Goal: Task Accomplishment & Management: Complete application form

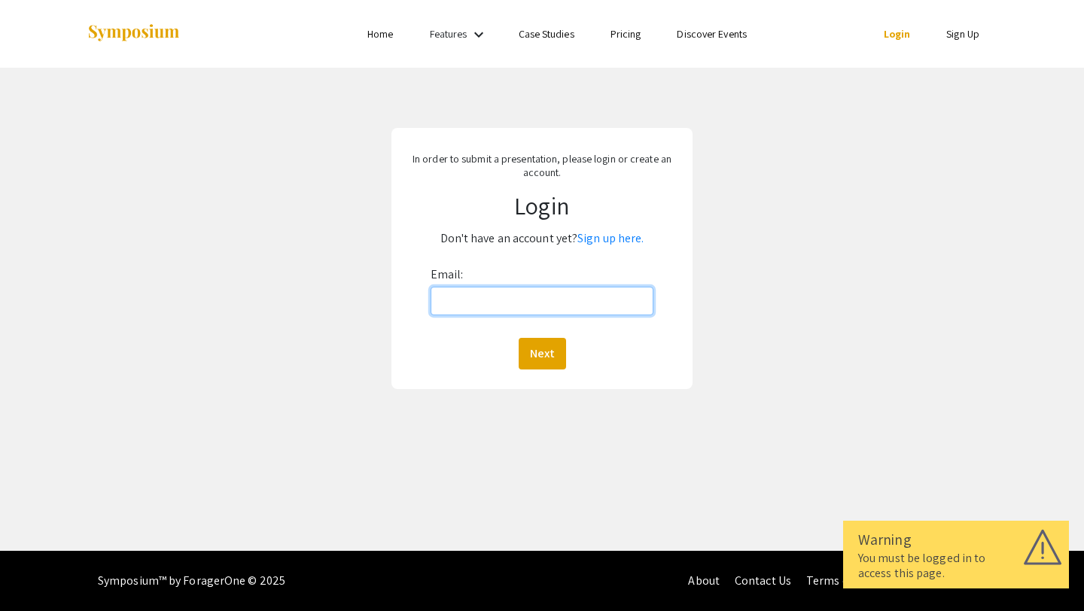
click at [494, 290] on input "Email:" at bounding box center [542, 301] width 224 height 29
type input "[EMAIL_ADDRESS][DOMAIN_NAME]"
click at [545, 338] on button "Next" at bounding box center [542, 354] width 47 height 32
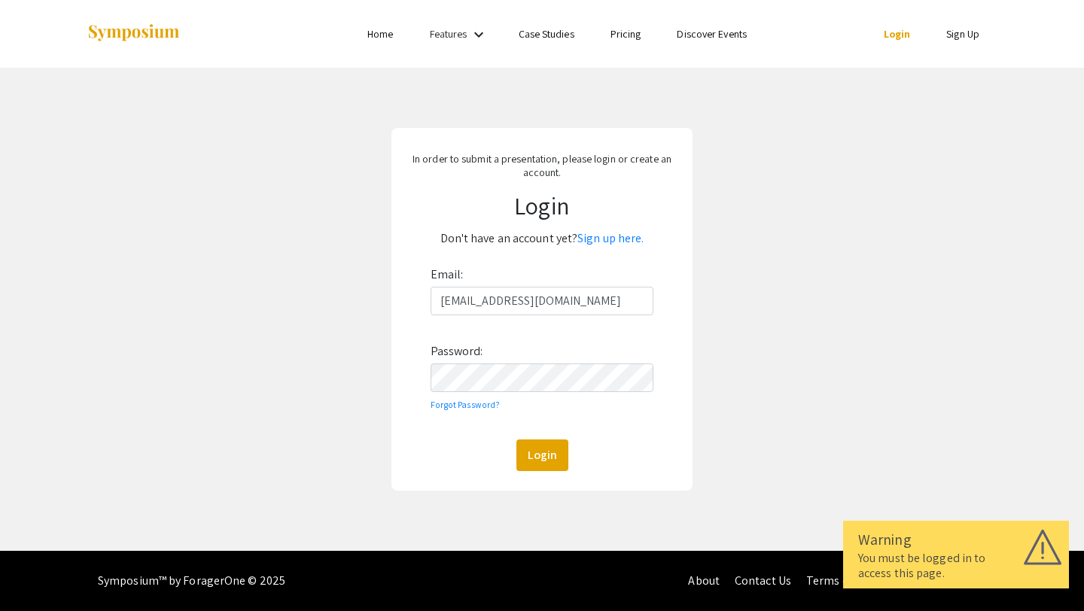
click at [528, 397] on div "Email: lkf0008@mix.wvu.edu Password: Forgot Password? Login" at bounding box center [542, 367] width 224 height 208
click at [610, 234] on link "Sign up here." at bounding box center [610, 238] width 66 height 16
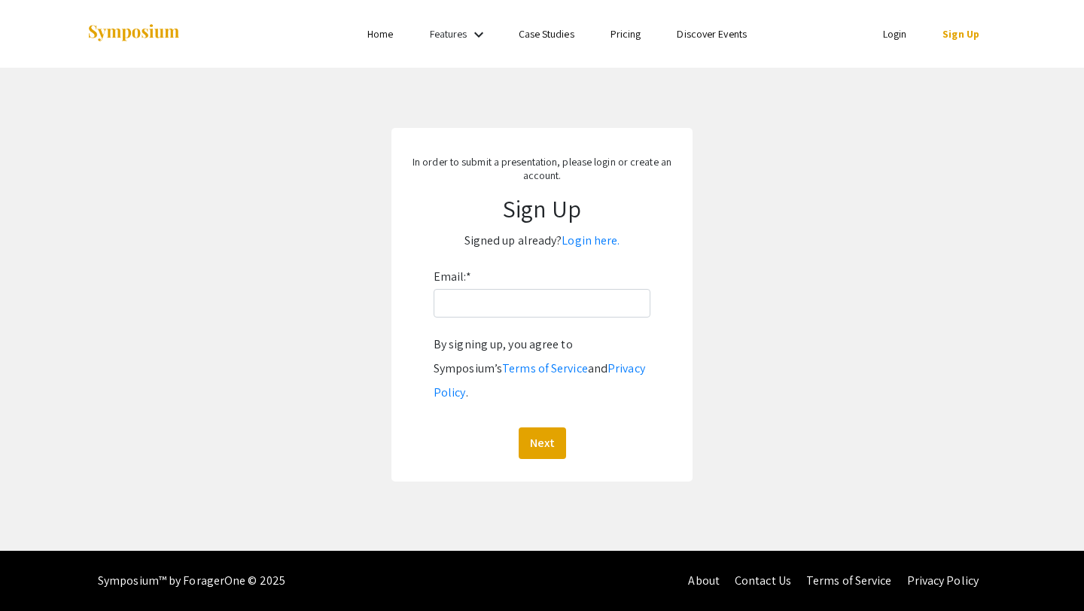
click at [559, 318] on div "Email: * By signing up, you agree to Symposium’s Terms of Service and Privacy P…" at bounding box center [541, 362] width 217 height 194
click at [558, 309] on input "Email: *" at bounding box center [541, 303] width 217 height 29
type input "[EMAIL_ADDRESS][DOMAIN_NAME]"
click at [537, 427] on button "Next" at bounding box center [542, 443] width 47 height 32
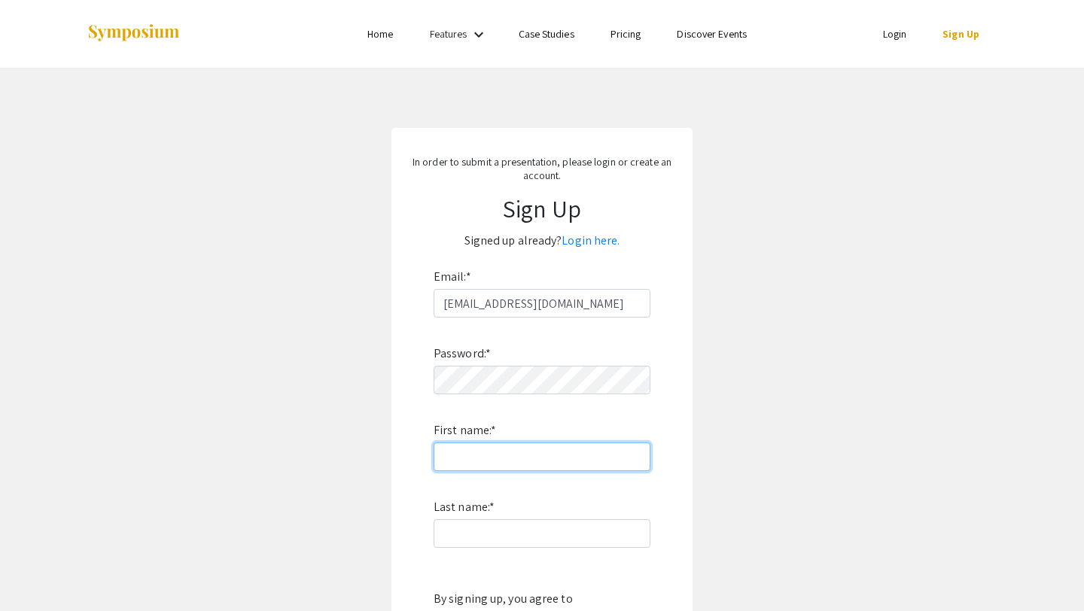
click at [604, 454] on input "First name: *" at bounding box center [541, 456] width 217 height 29
type input "Lakers24#"
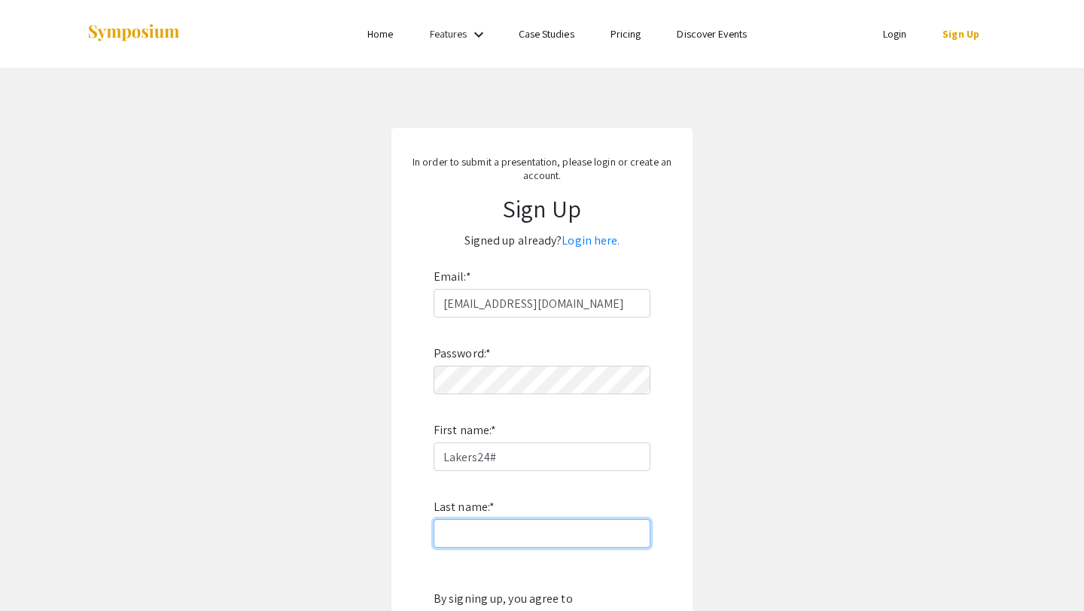
click at [567, 526] on input "Last name: *" at bounding box center [541, 533] width 217 height 29
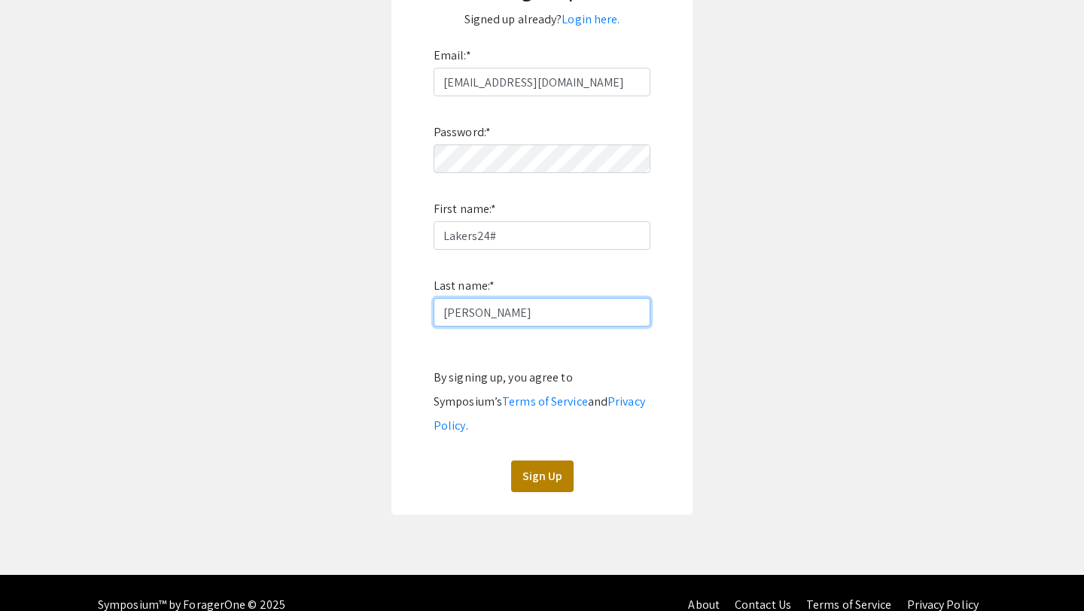
type input "[PERSON_NAME]"
click at [546, 461] on button "Sign Up" at bounding box center [542, 477] width 62 height 32
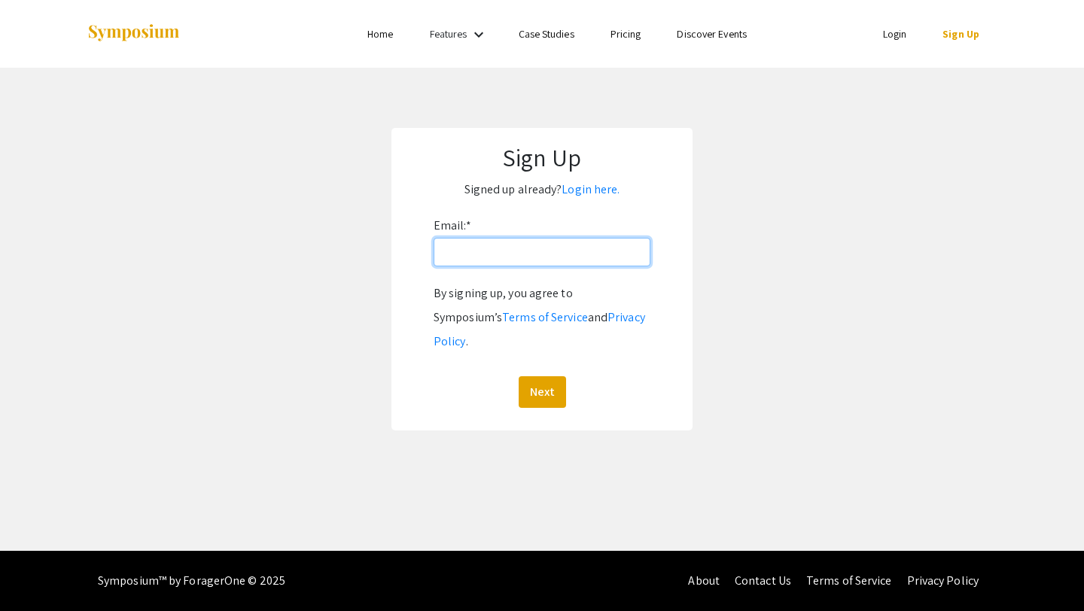
click at [478, 245] on input "Email: *" at bounding box center [541, 252] width 217 height 29
type input "[EMAIL_ADDRESS][DOMAIN_NAME]"
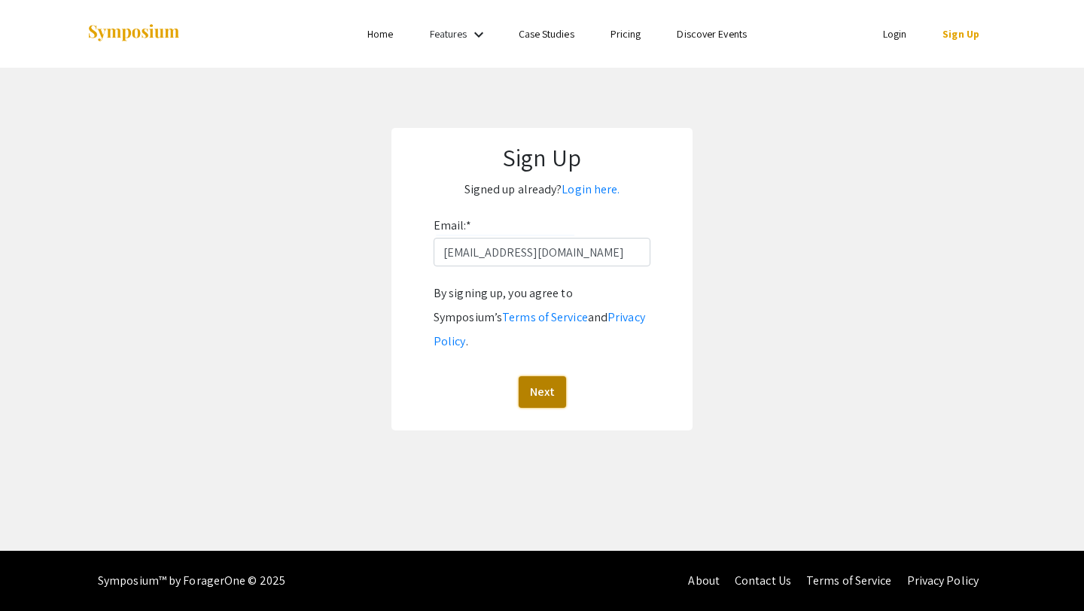
click at [538, 376] on button "Next" at bounding box center [542, 392] width 47 height 32
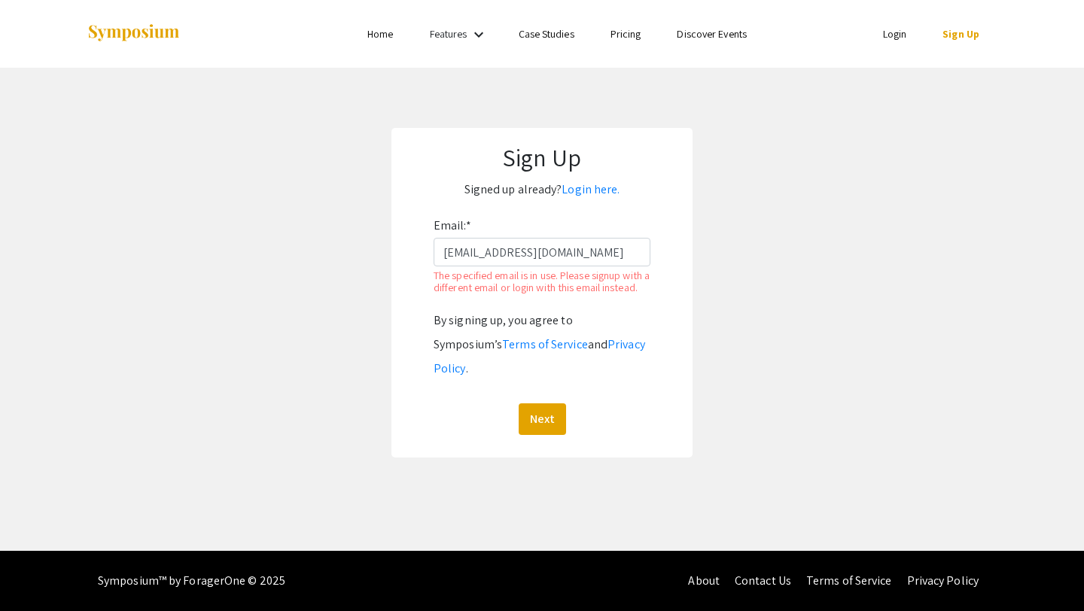
click at [569, 205] on div "Sign Up Signed up already? Login here. Email: * lkf0008@mix.wvu.edu The specifi…" at bounding box center [541, 293] width 301 height 330
click at [569, 196] on link "Login here." at bounding box center [590, 189] width 58 height 16
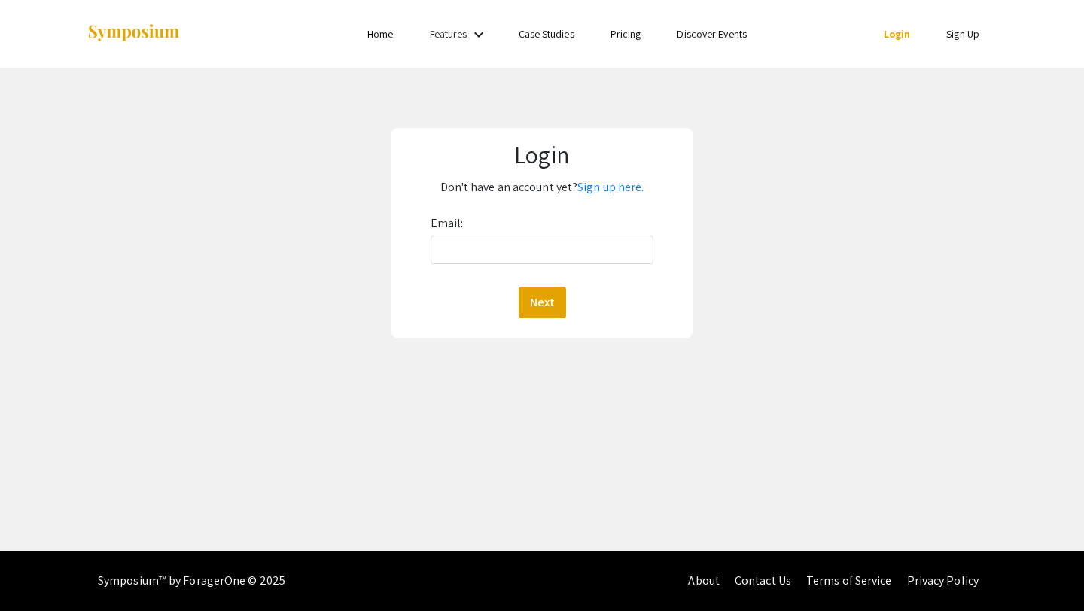
click at [549, 220] on div "Email: Next" at bounding box center [542, 264] width 224 height 107
click at [543, 252] on input "Email:" at bounding box center [542, 250] width 224 height 29
type input "[EMAIL_ADDRESS][DOMAIN_NAME]"
click at [535, 300] on button "Next" at bounding box center [542, 303] width 47 height 32
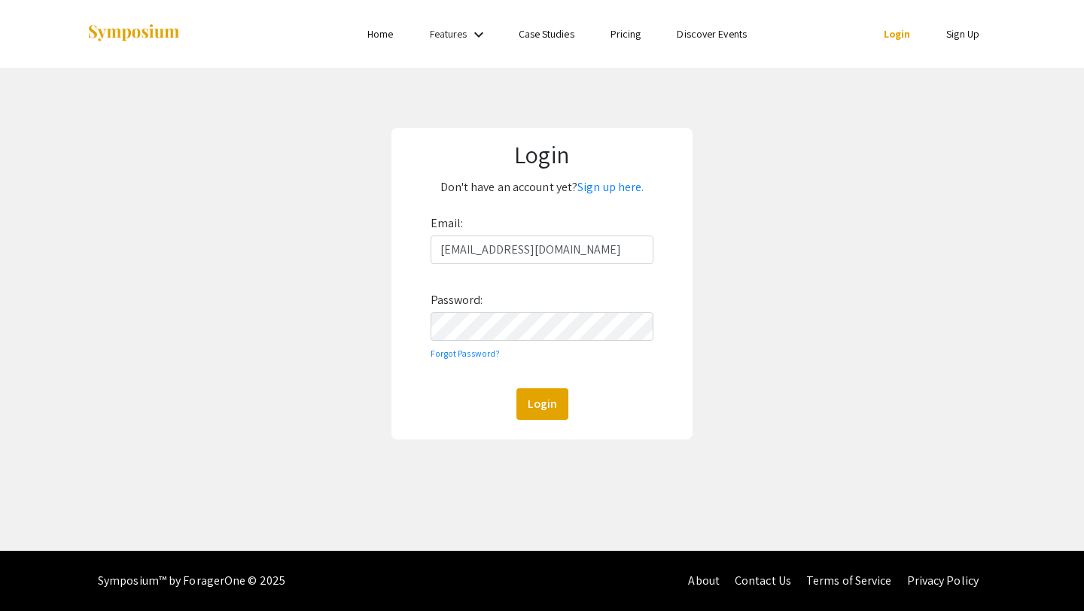
drag, startPoint x: 449, startPoint y: 401, endPoint x: 470, endPoint y: 400, distance: 21.8
click at [449, 400] on div "Login" at bounding box center [542, 404] width 224 height 32
click at [528, 400] on button "Login" at bounding box center [542, 404] width 52 height 32
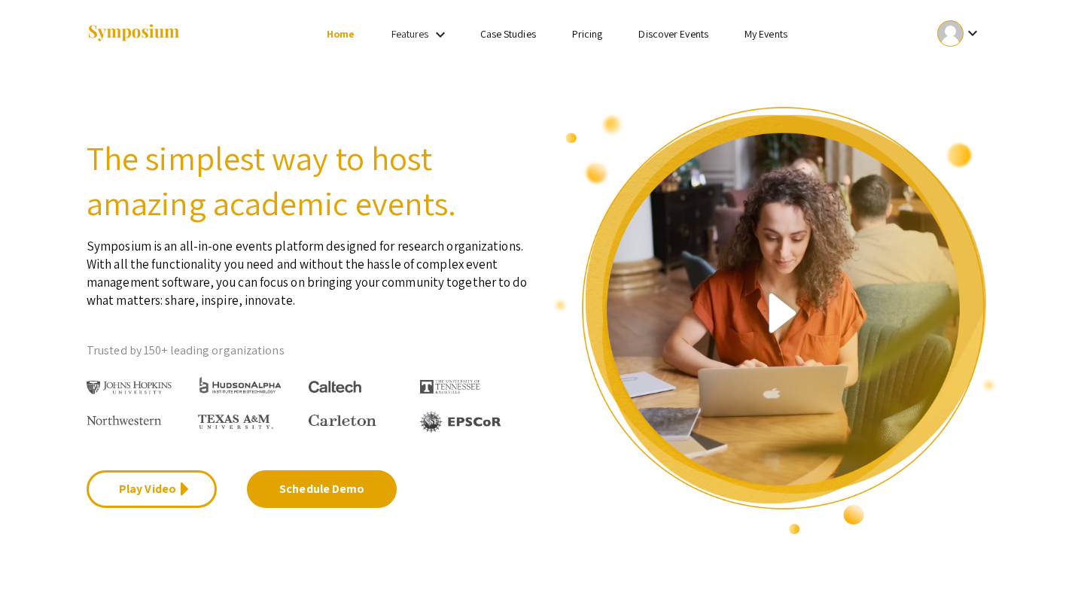
click at [966, 23] on div "keyboard_arrow_down" at bounding box center [959, 34] width 52 height 34
click at [941, 105] on button "My Submissions" at bounding box center [967, 111] width 93 height 36
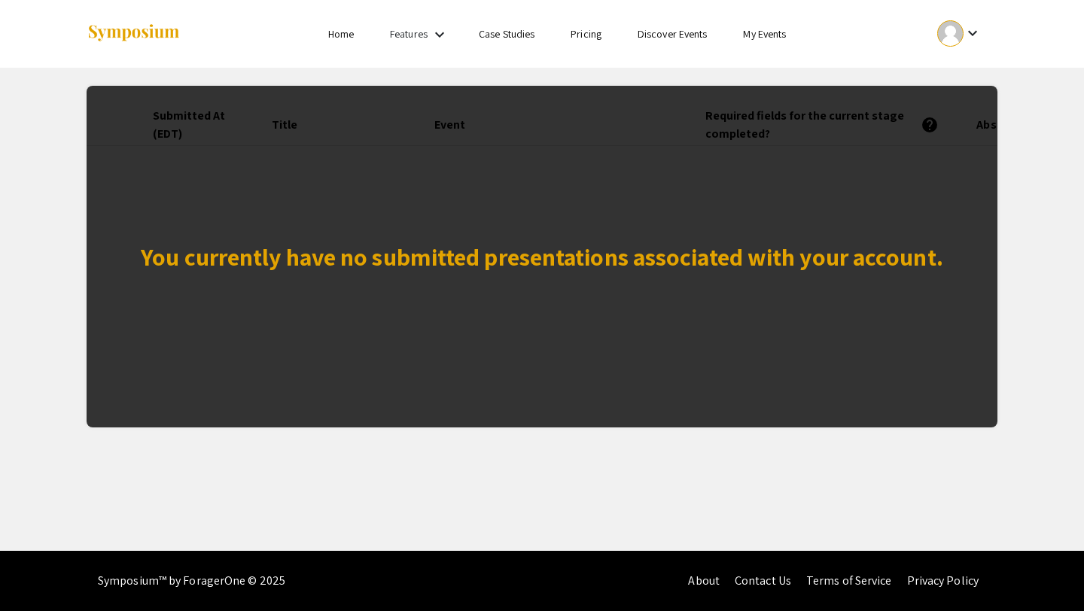
click at [434, 33] on mat-icon "keyboard_arrow_down" at bounding box center [439, 35] width 18 height 18
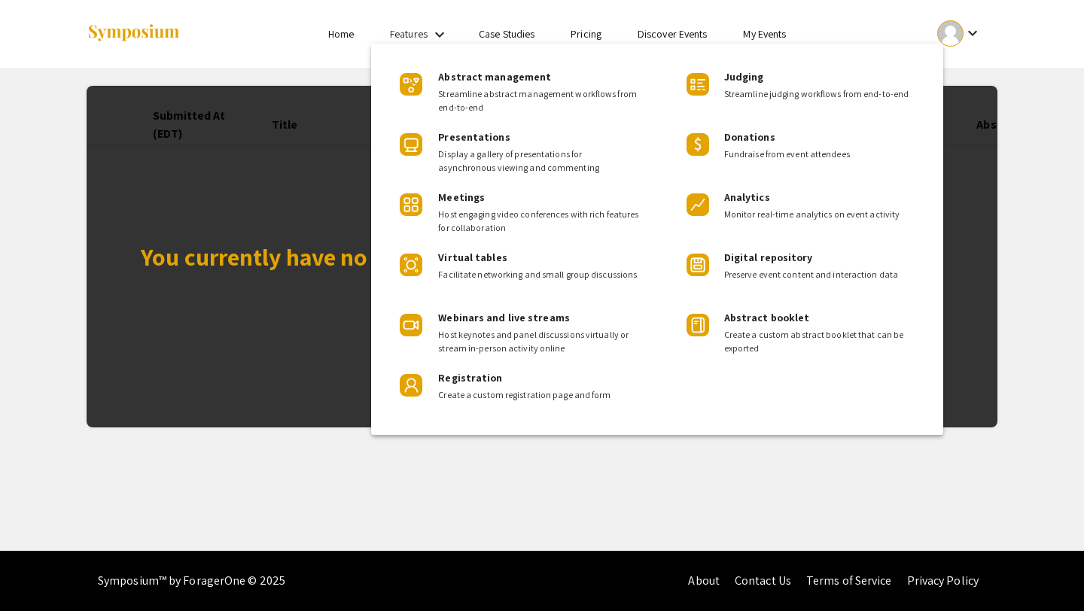
click at [357, 35] on div at bounding box center [542, 305] width 1084 height 611
click at [340, 35] on link "Home" at bounding box center [341, 34] width 26 height 14
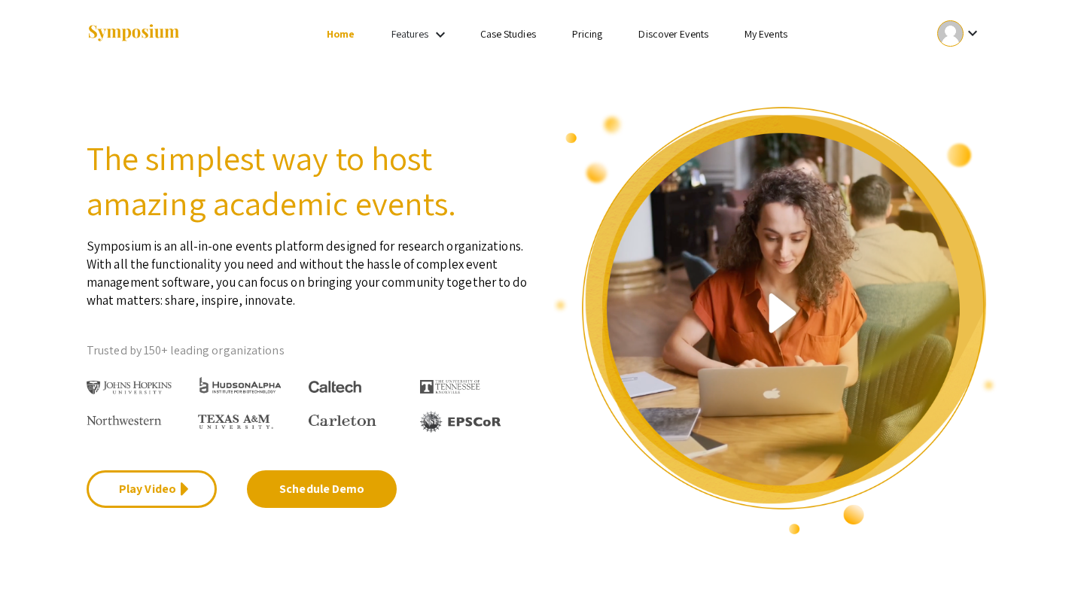
click at [439, 33] on mat-icon "keyboard_arrow_down" at bounding box center [440, 35] width 18 height 18
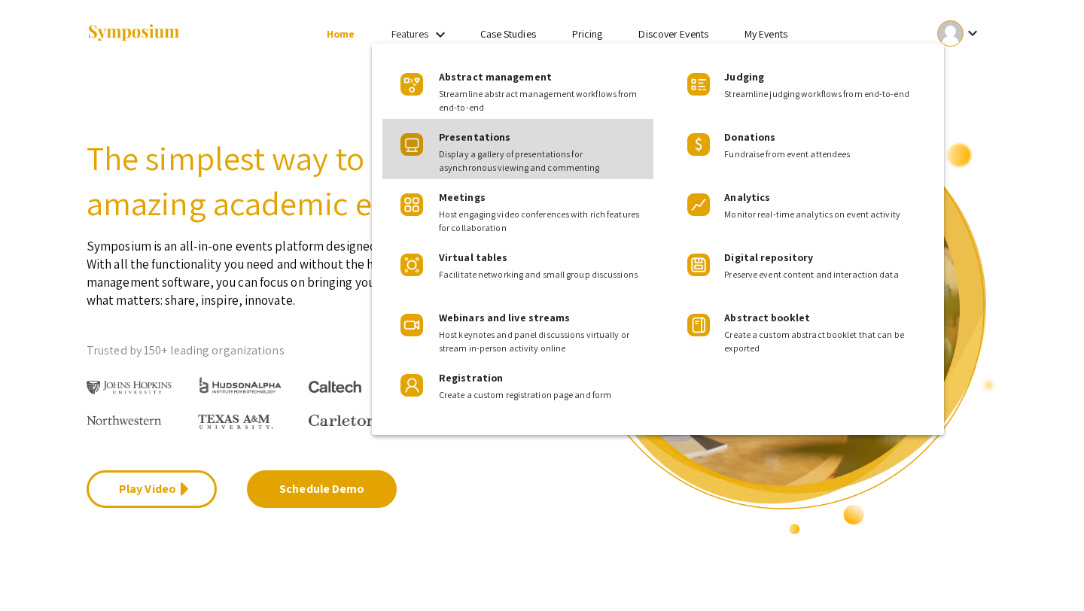
click at [504, 138] on div "Presentations Display a gallery of presentations for asynchronous viewing and c…" at bounding box center [540, 147] width 202 height 56
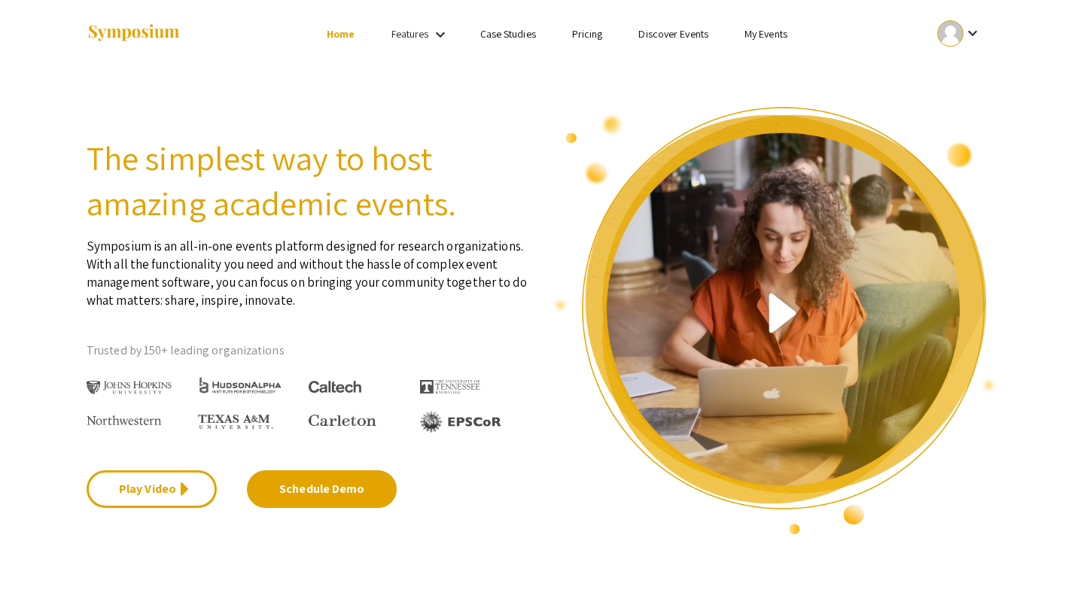
click at [773, 32] on link "My Events" at bounding box center [765, 34] width 43 height 14
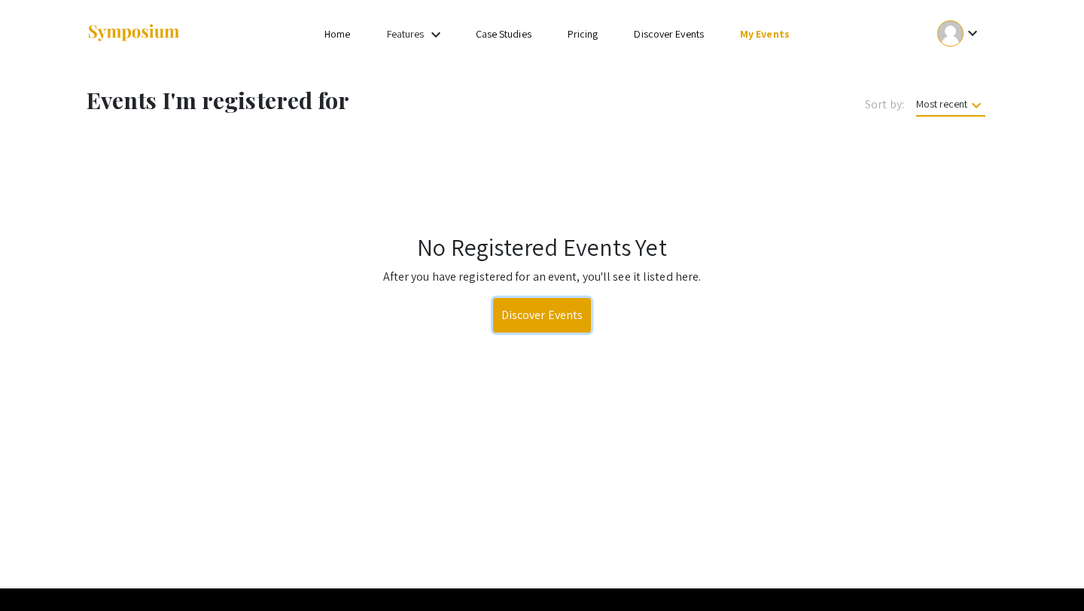
click at [544, 313] on link "Discover Events" at bounding box center [542, 315] width 99 height 35
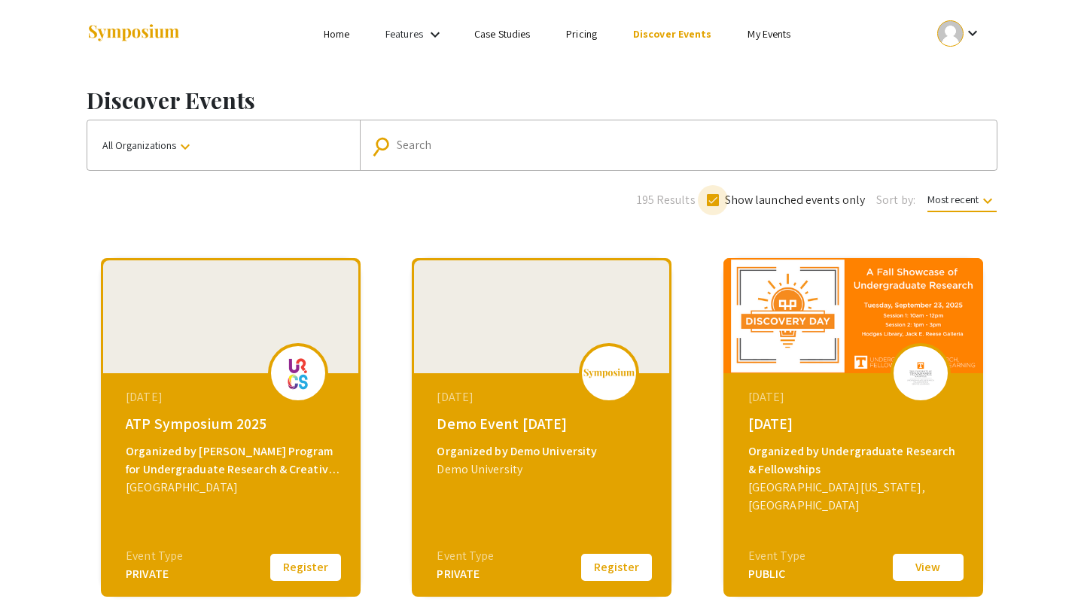
click at [713, 196] on span at bounding box center [713, 200] width 12 height 12
click at [713, 206] on input "Show launched events only" at bounding box center [712, 206] width 1 height 1
checkbox input "false"
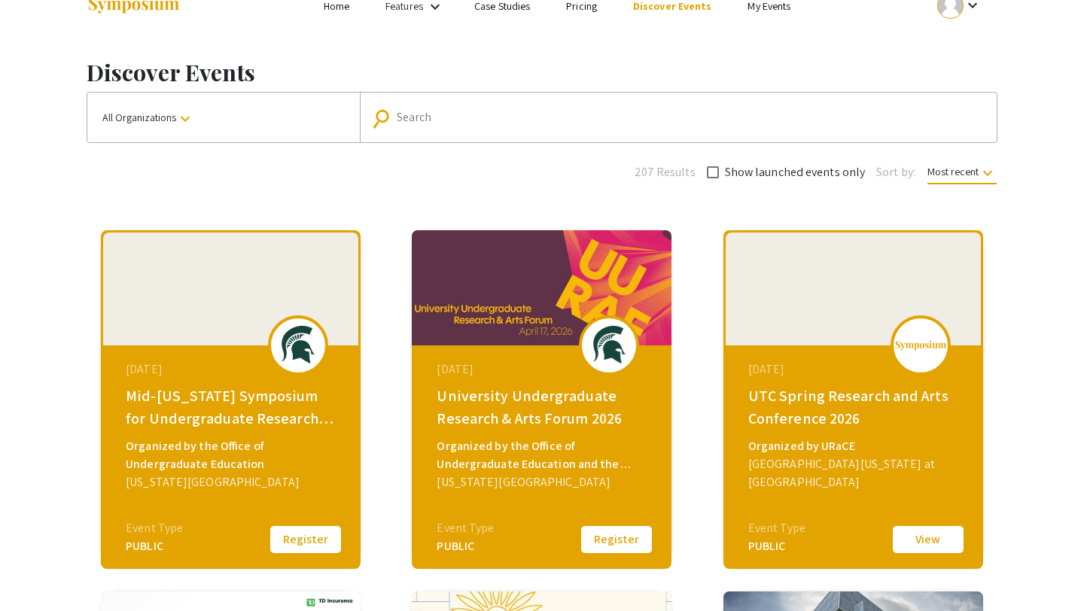
scroll to position [552, 0]
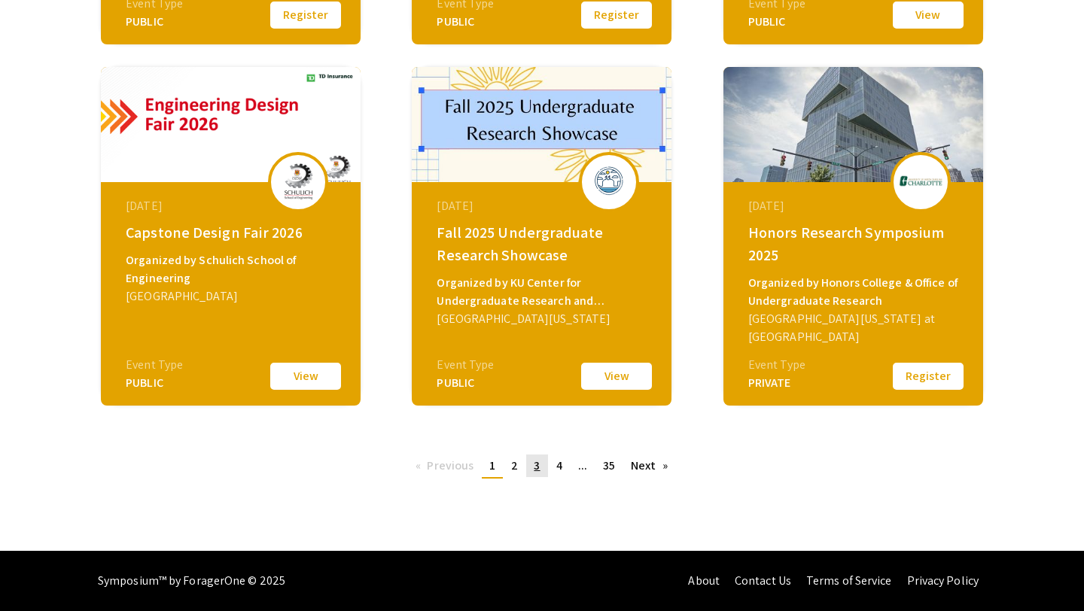
click at [530, 468] on link "page 3" at bounding box center [536, 466] width 21 height 23
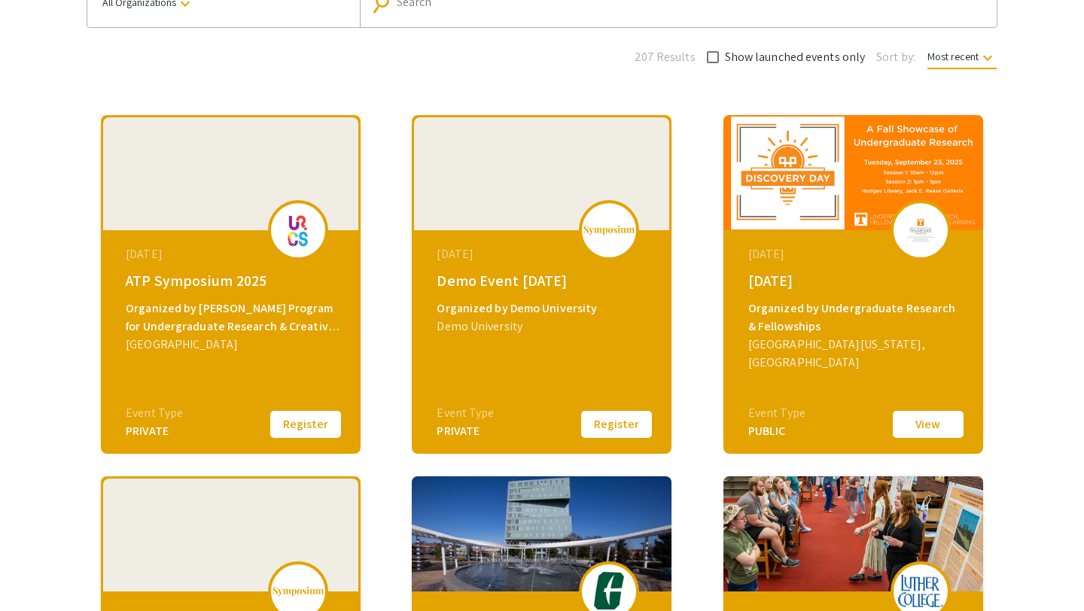
scroll to position [552, 0]
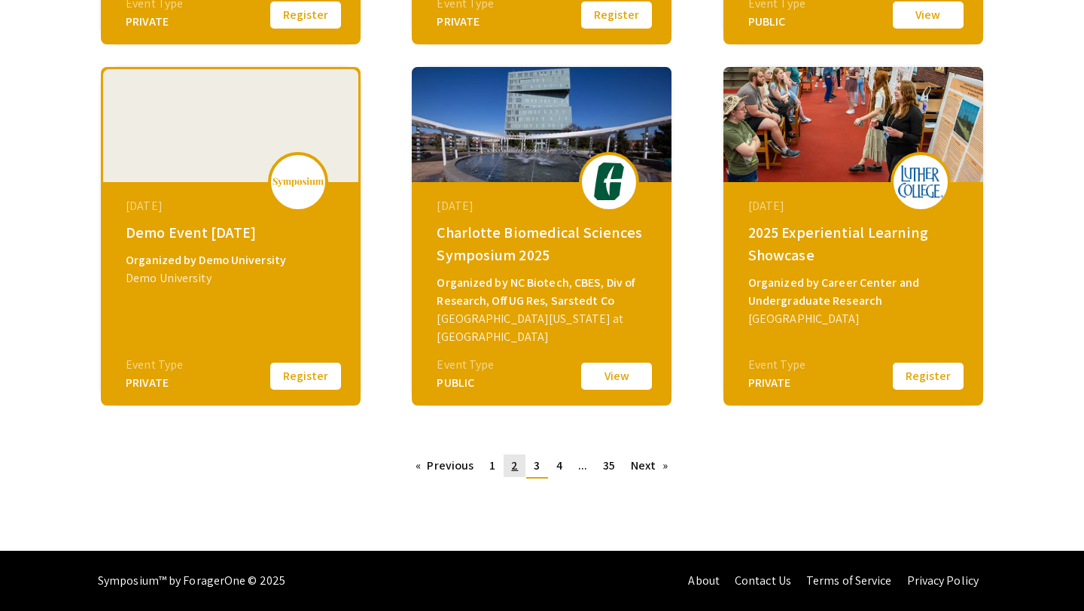
click at [504, 462] on link "page 2" at bounding box center [514, 466] width 22 height 23
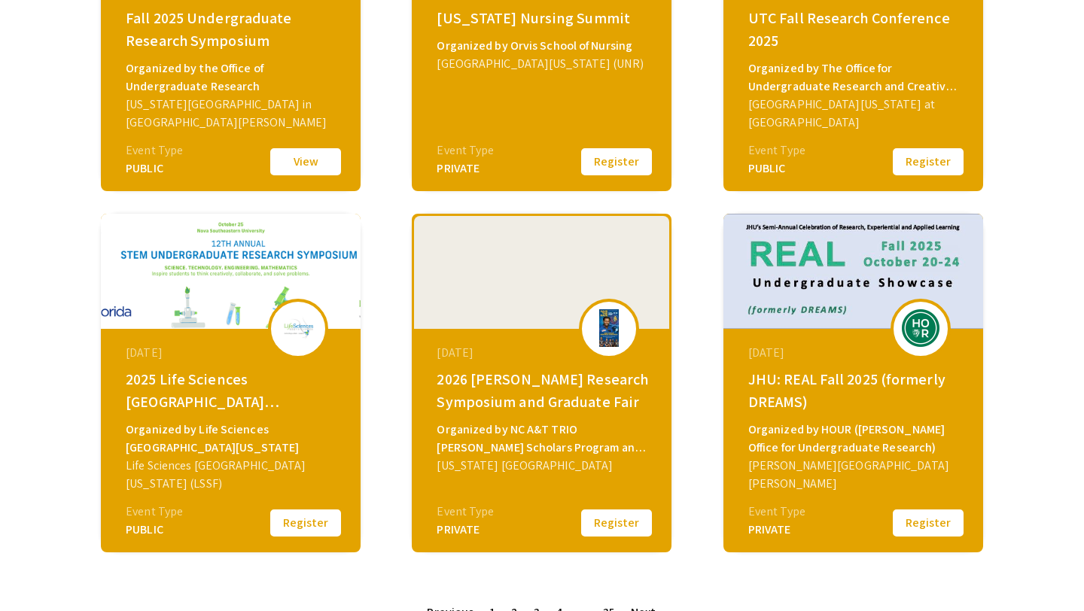
scroll to position [552, 0]
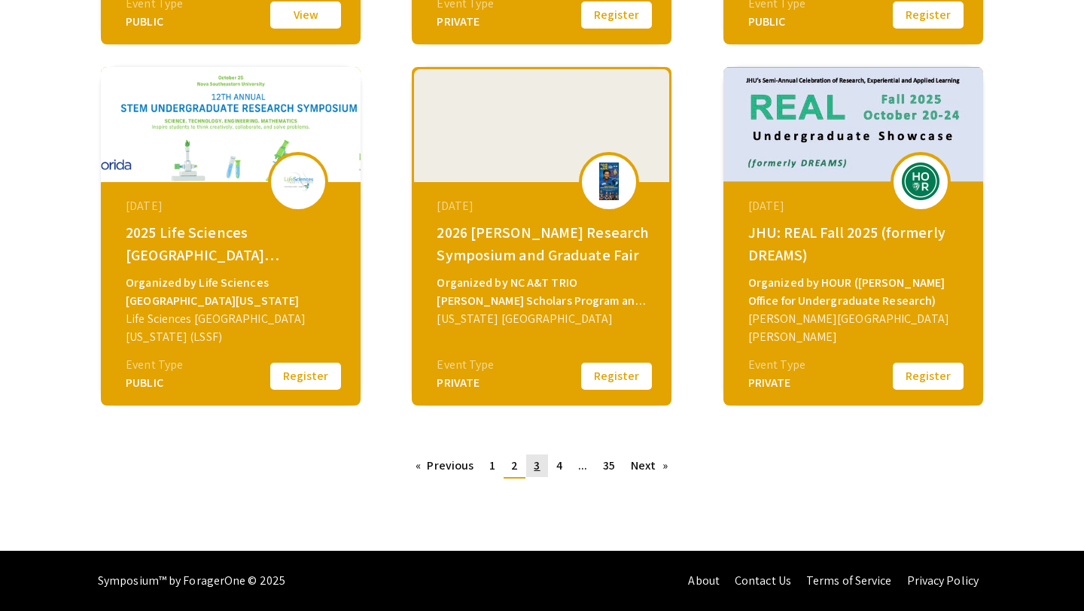
click at [536, 472] on span "3" at bounding box center [537, 466] width 6 height 16
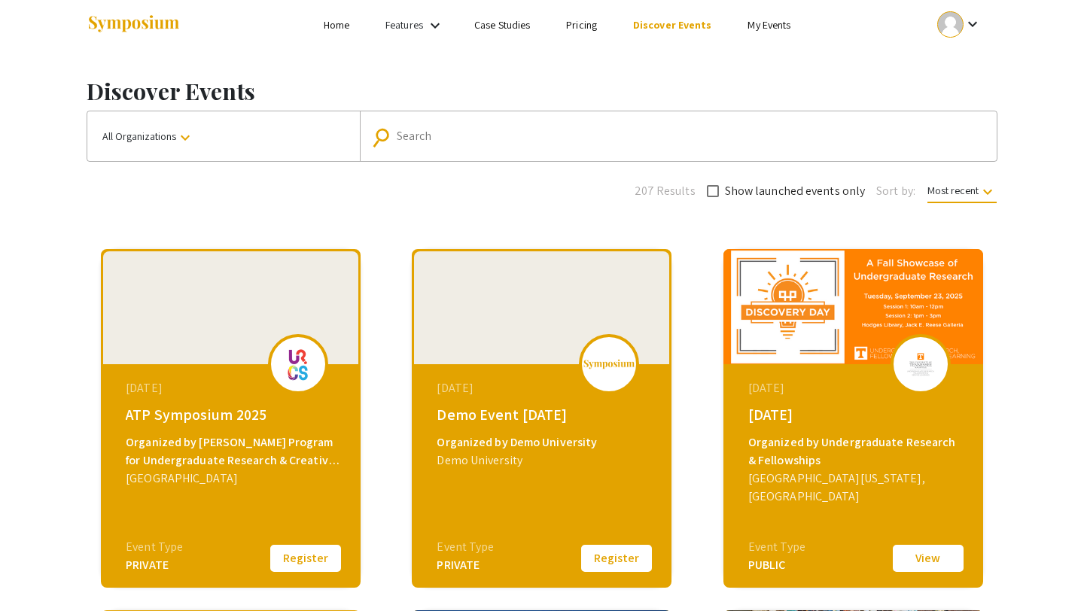
scroll to position [8, 0]
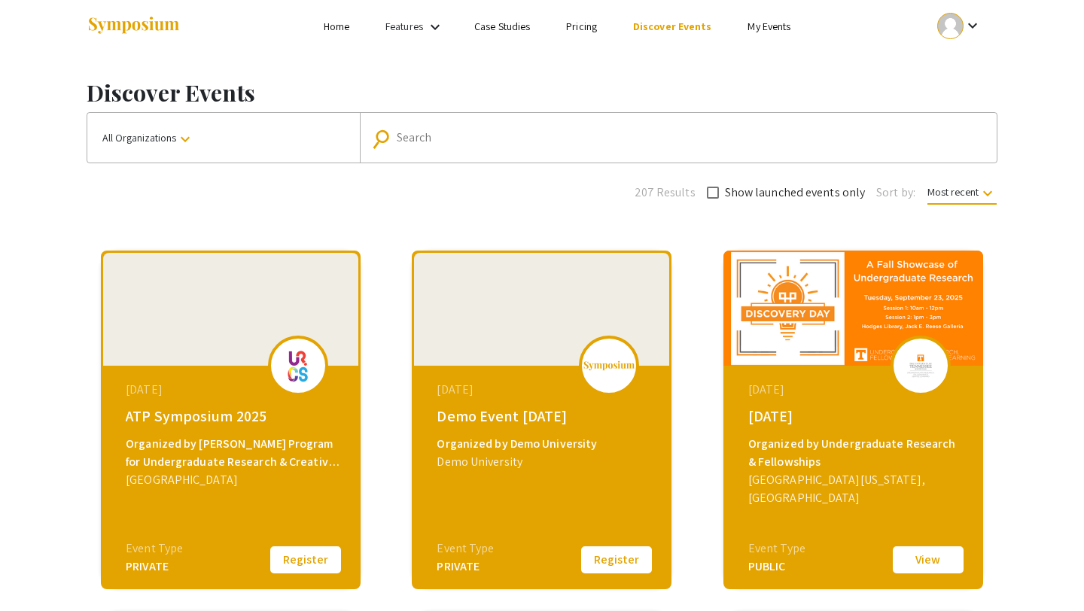
click at [245, 129] on button "All Organizations keyboard_arrow_down" at bounding box center [223, 138] width 272 height 50
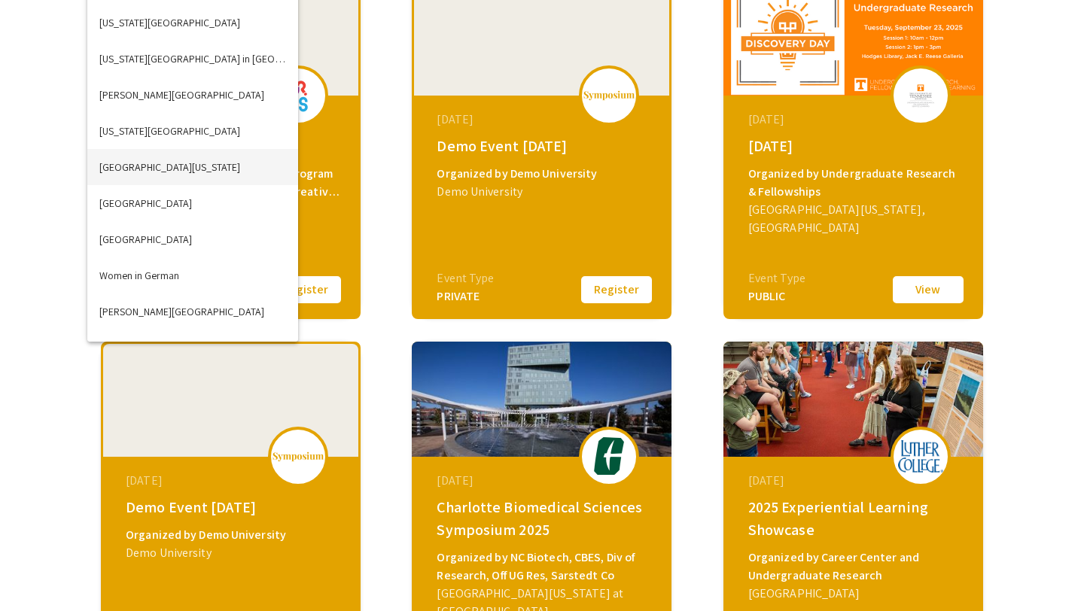
scroll to position [5800, 0]
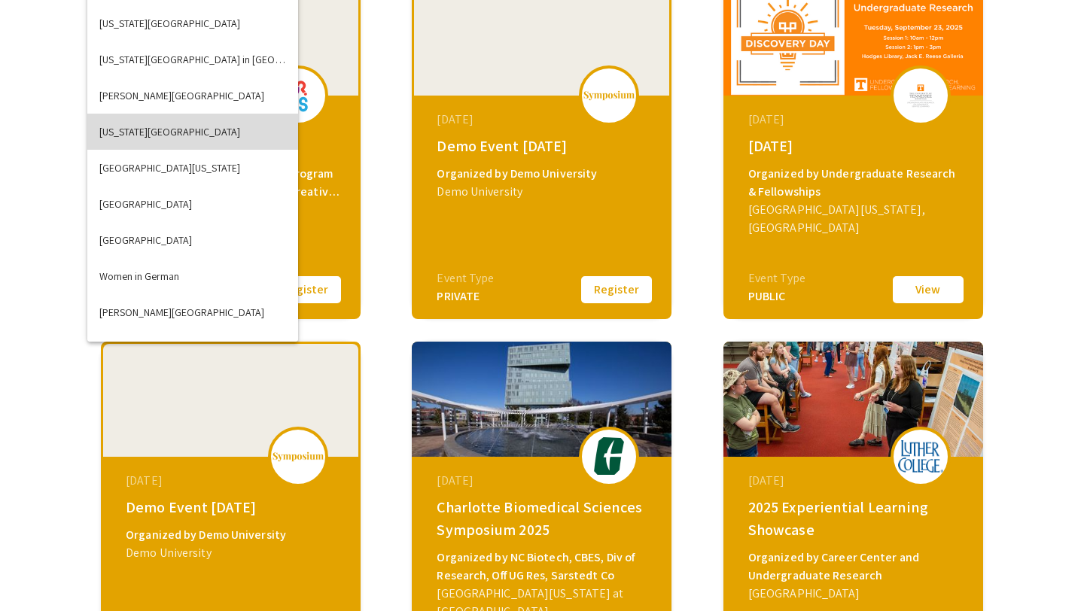
click at [172, 127] on button "West Virginia University" at bounding box center [192, 132] width 211 height 36
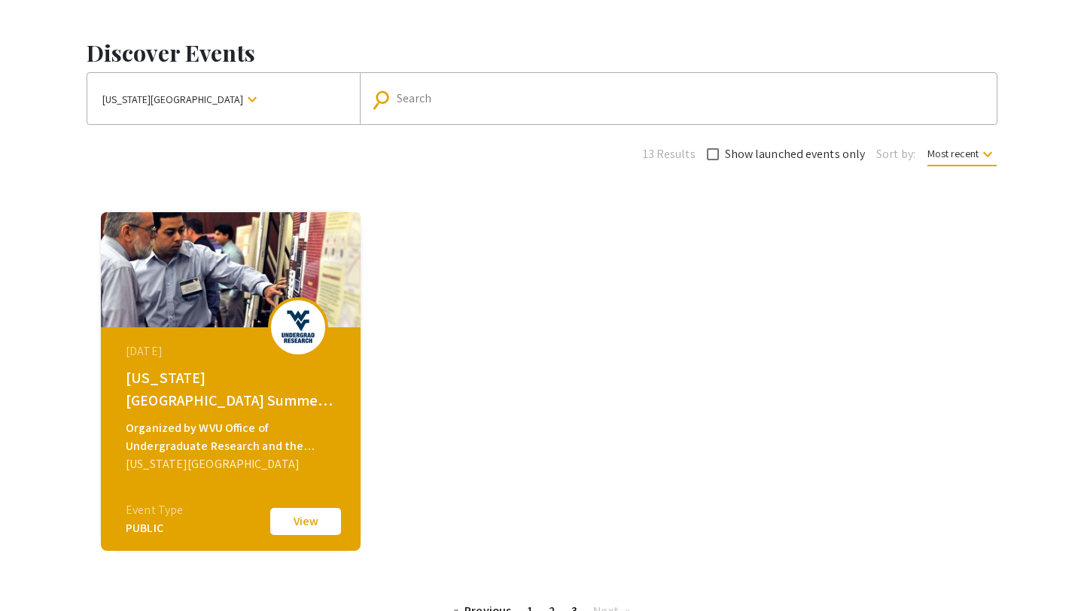
scroll to position [63, 0]
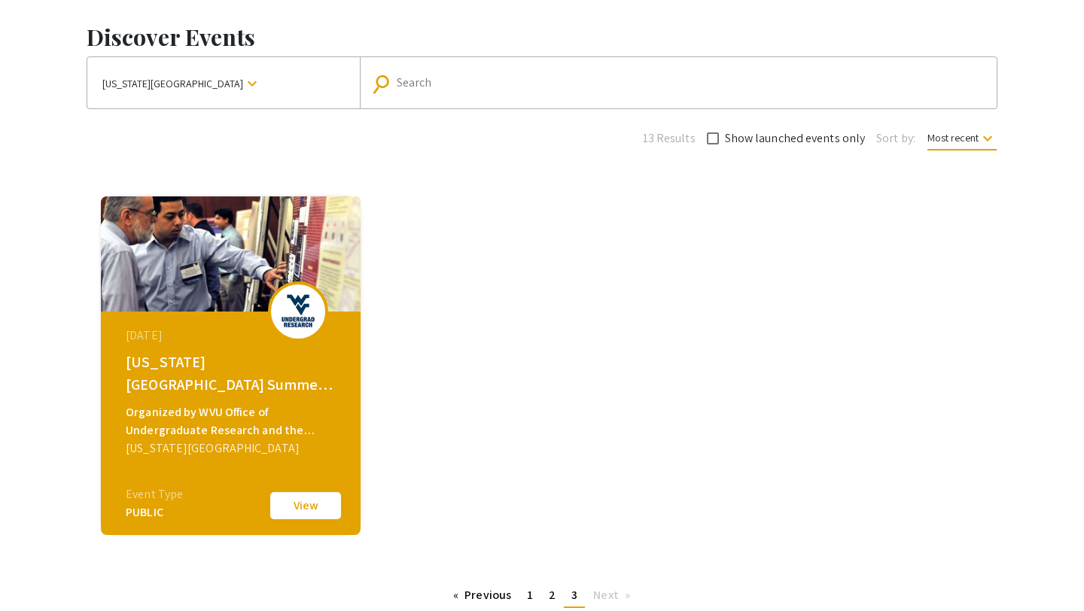
click at [321, 500] on button "View" at bounding box center [305, 506] width 75 height 32
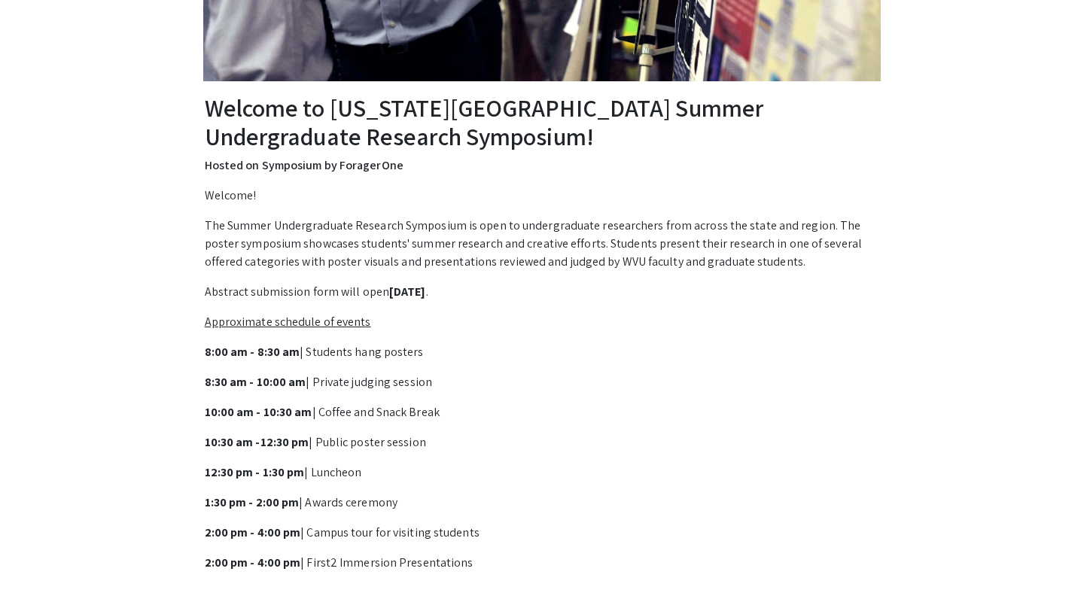
scroll to position [450, 0]
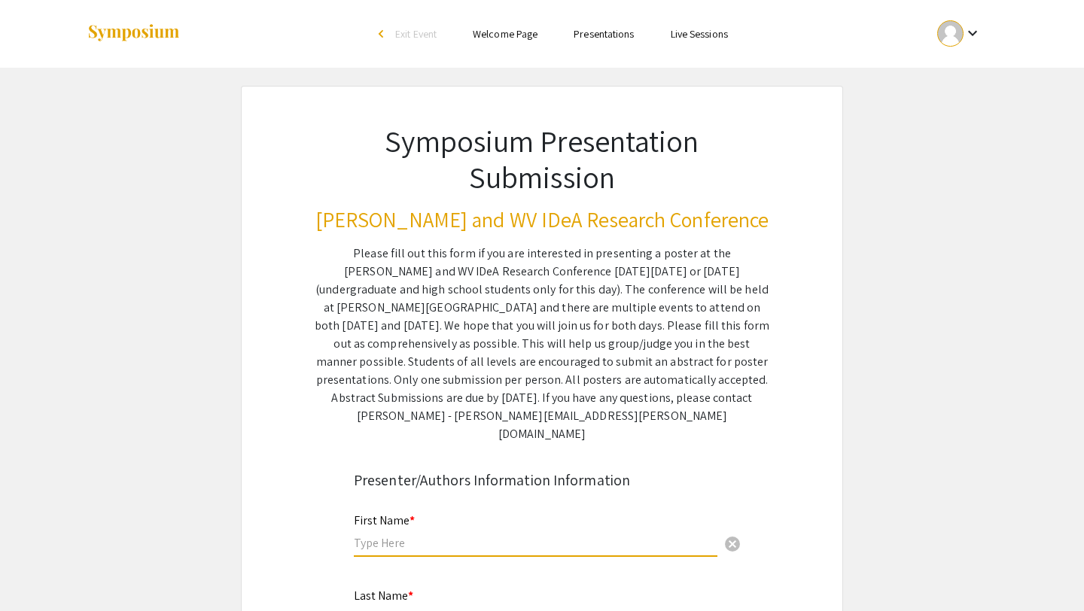
click at [447, 535] on input "text" at bounding box center [535, 543] width 363 height 16
type input "[PERSON_NAME]"
type input "[EMAIL_ADDRESS][DOMAIN_NAME]"
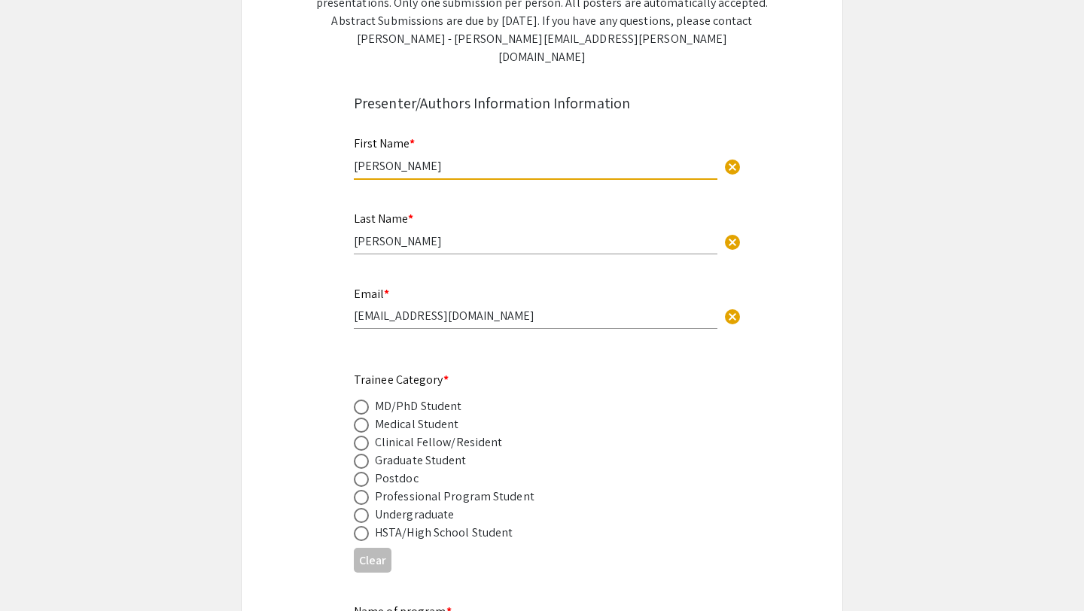
scroll to position [395, 0]
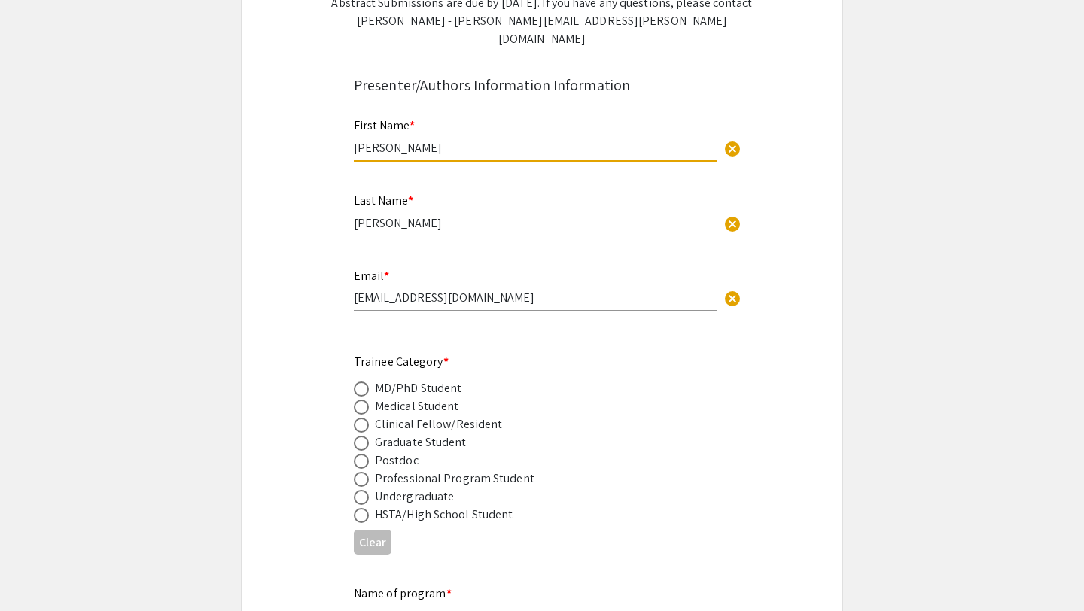
type input "[PERSON_NAME]"
click at [359, 400] on span at bounding box center [361, 407] width 15 height 15
click at [359, 400] on input "radio" at bounding box center [361, 407] width 15 height 15
radio input "true"
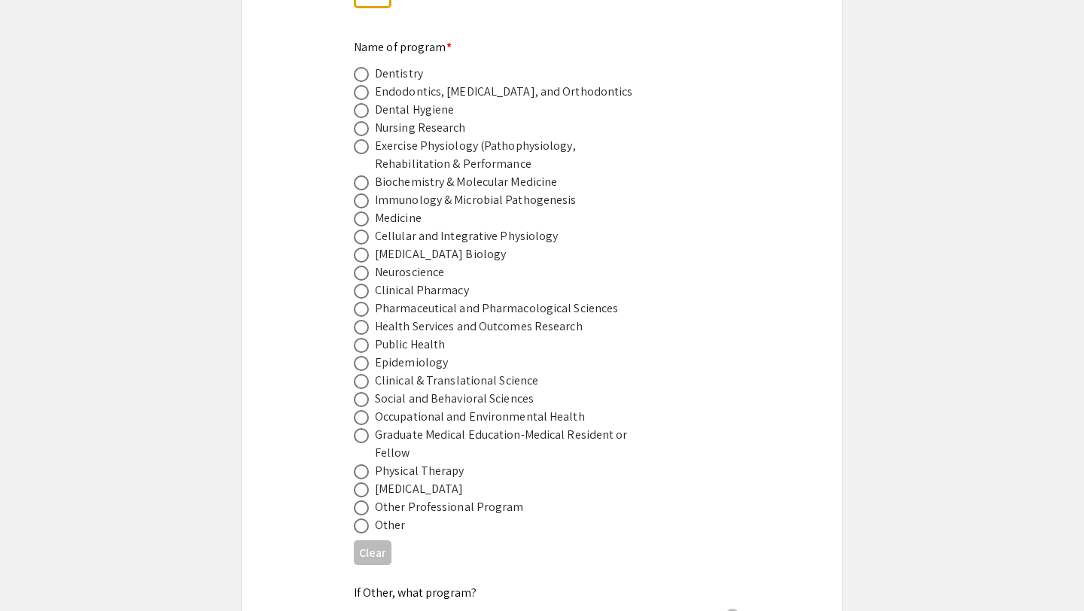
scroll to position [953, 0]
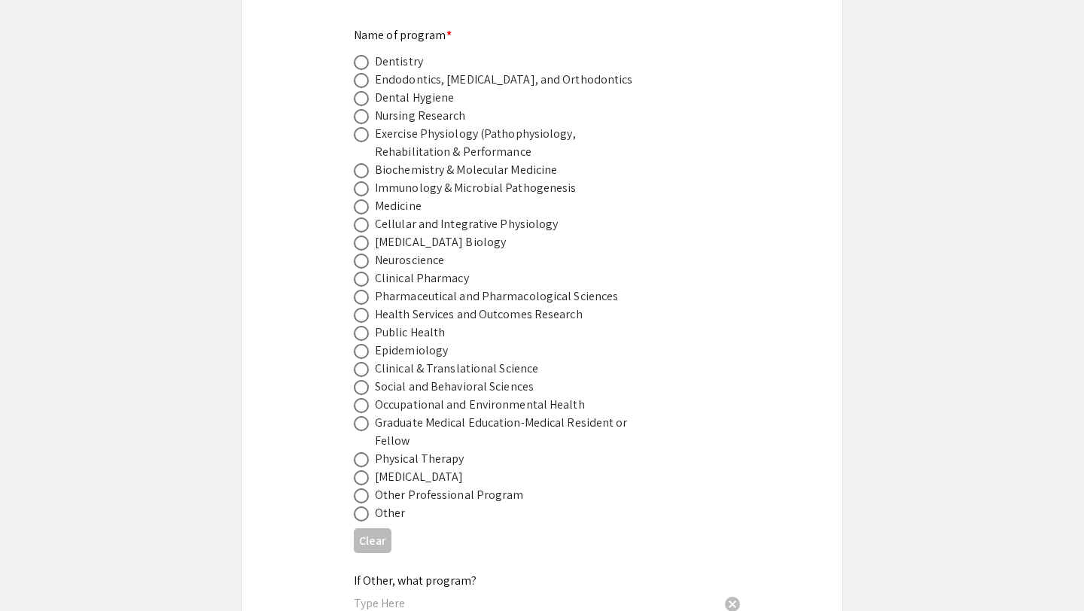
click at [365, 199] on span at bounding box center [361, 206] width 15 height 15
click at [365, 199] on input "radio" at bounding box center [361, 206] width 15 height 15
radio input "true"
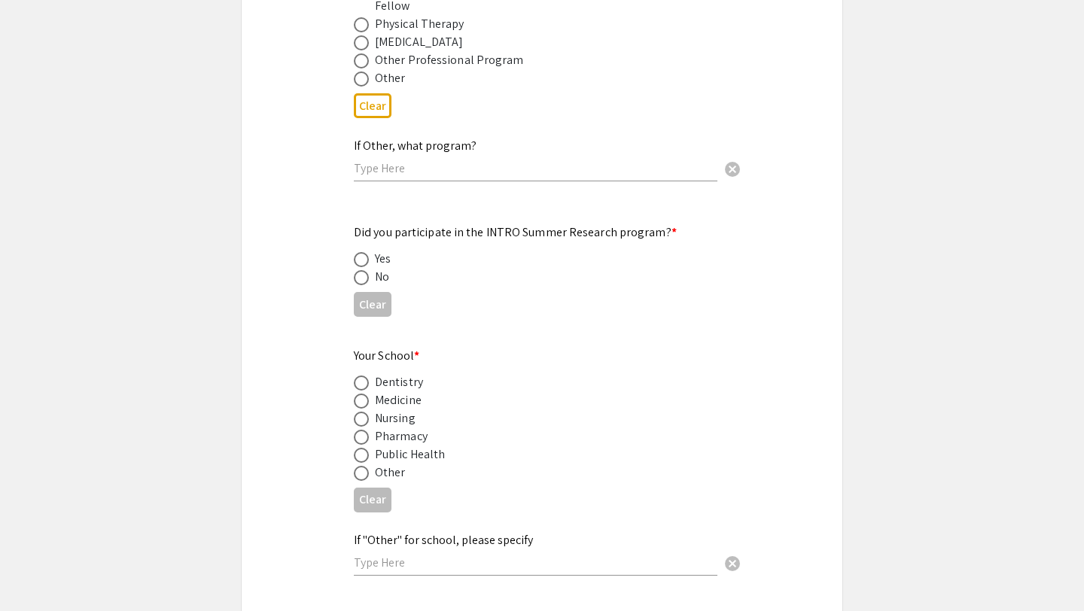
scroll to position [1393, 0]
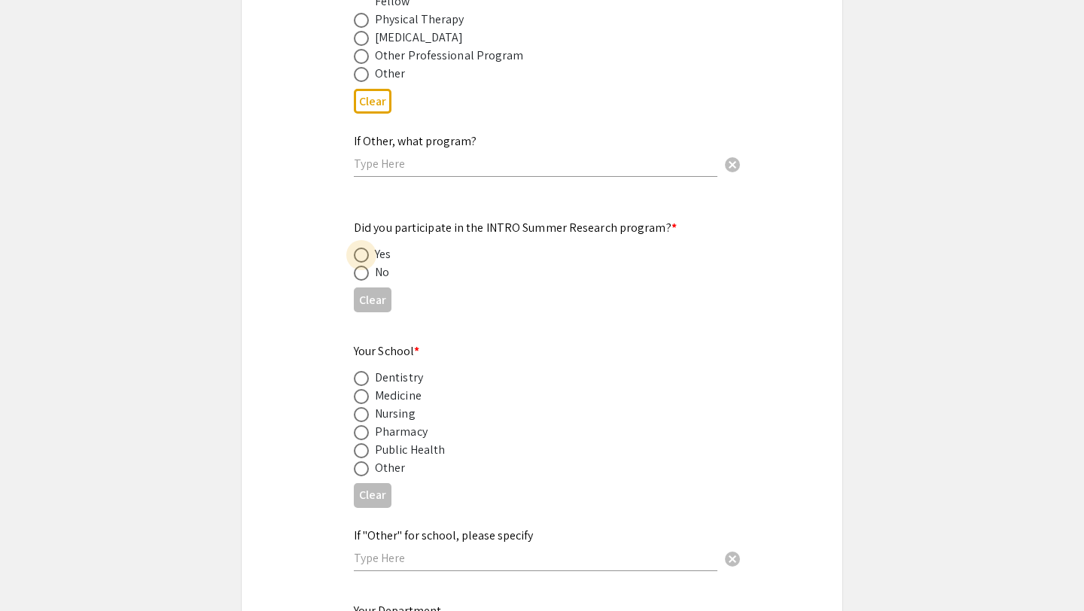
click at [362, 248] on span at bounding box center [361, 255] width 15 height 15
click at [362, 248] on input "radio" at bounding box center [361, 255] width 15 height 15
radio input "true"
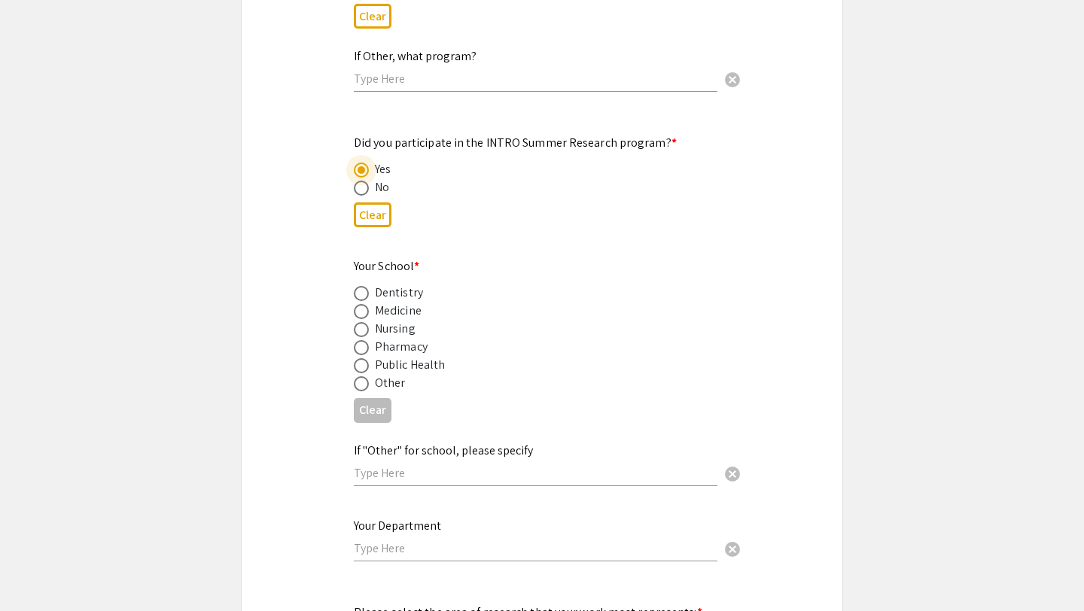
scroll to position [1486, 0]
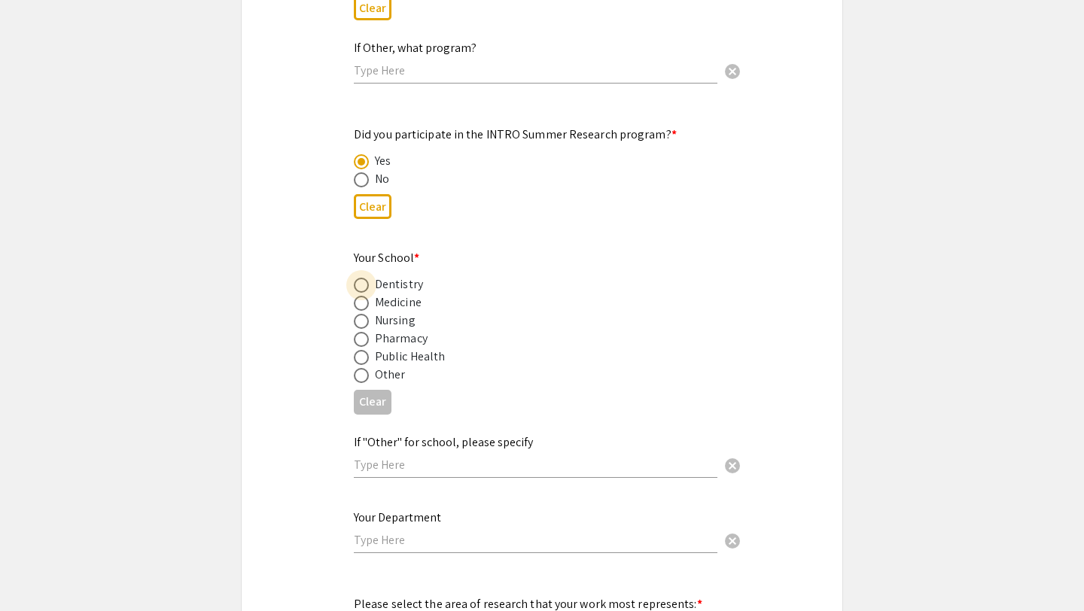
click at [365, 279] on span at bounding box center [361, 285] width 15 height 15
click at [365, 279] on input "radio" at bounding box center [361, 285] width 15 height 15
radio input "true"
click at [365, 296] on span at bounding box center [361, 303] width 15 height 15
click at [365, 296] on input "radio" at bounding box center [361, 303] width 15 height 15
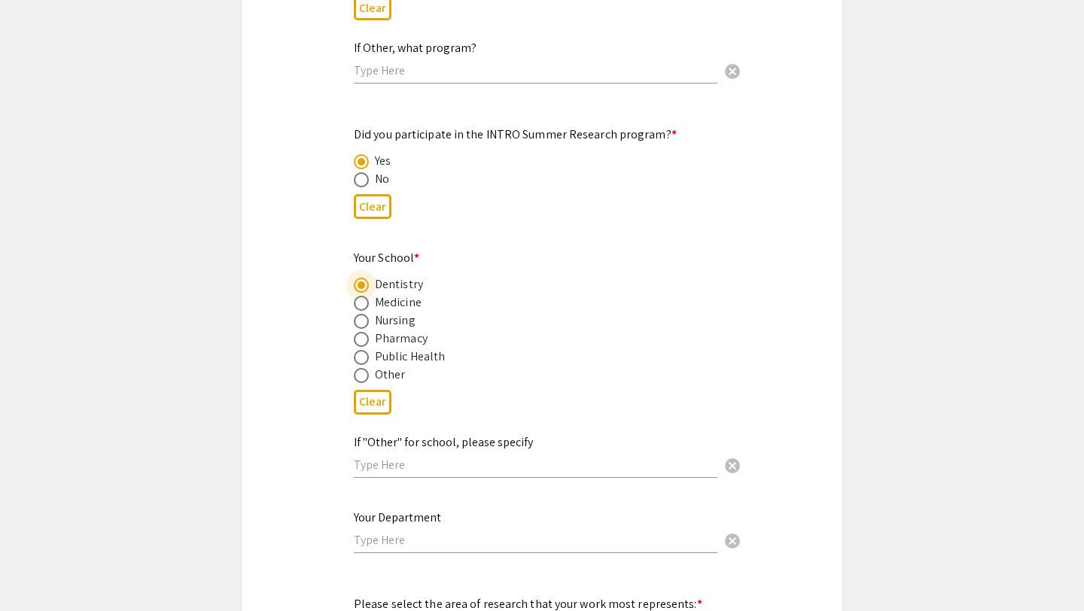
radio input "true"
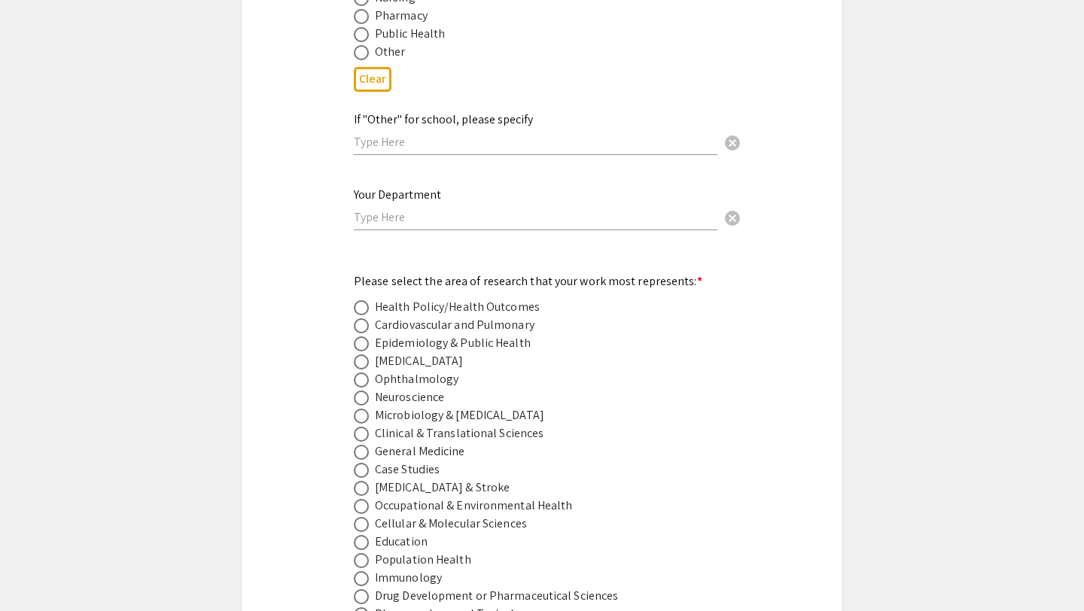
scroll to position [1814, 0]
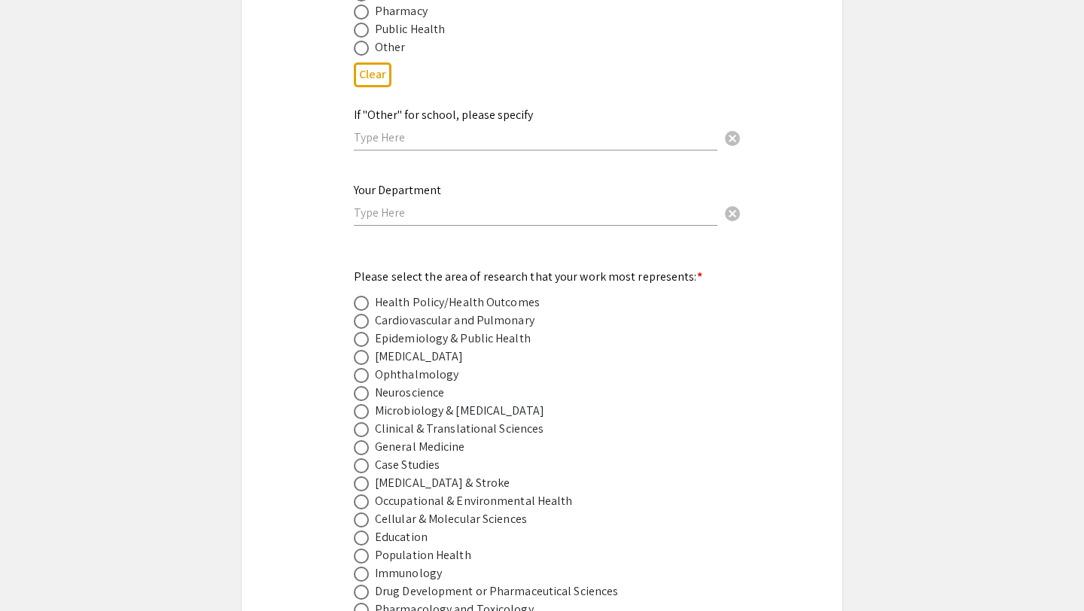
click at [438, 205] on input "text" at bounding box center [535, 213] width 363 height 16
click at [445, 269] on mat-label "Please select the area of research that your work most represents: *" at bounding box center [528, 277] width 348 height 16
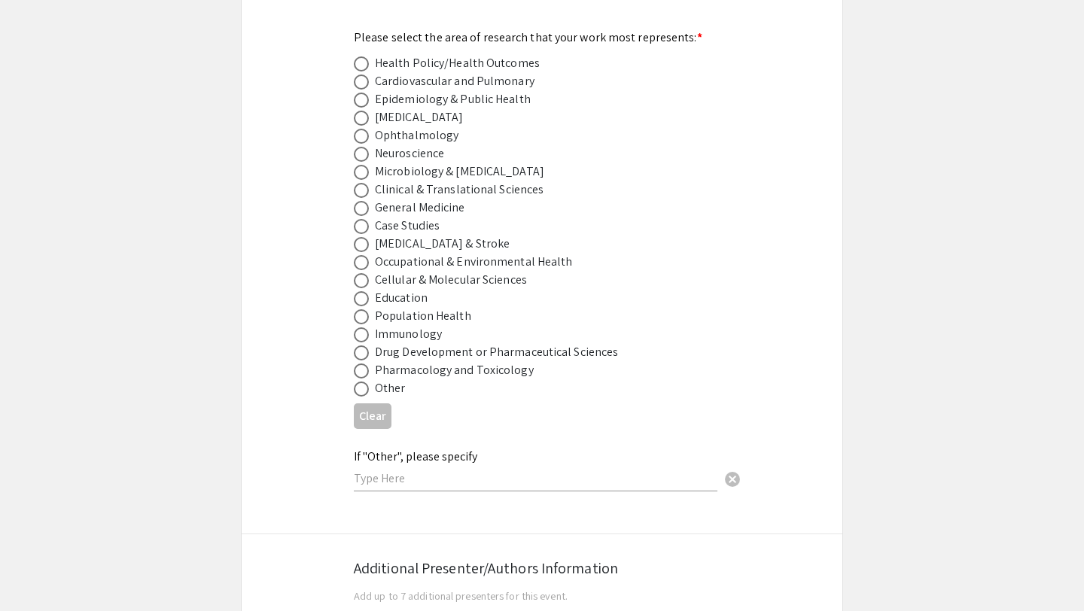
scroll to position [2049, 0]
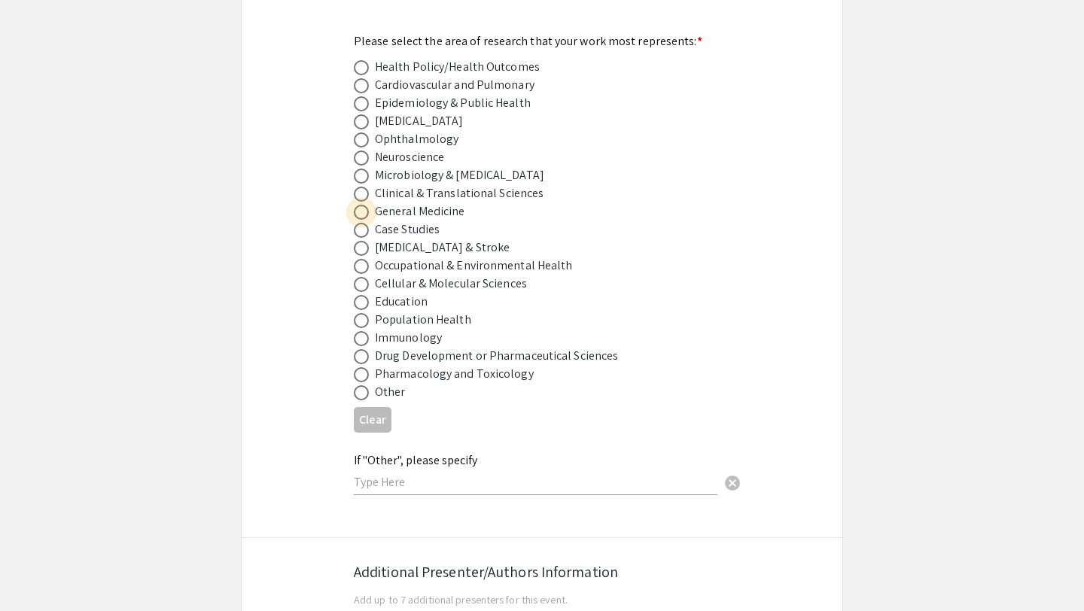
click at [362, 205] on span at bounding box center [361, 212] width 15 height 15
click at [362, 205] on input "radio" at bounding box center [361, 212] width 15 height 15
radio input "true"
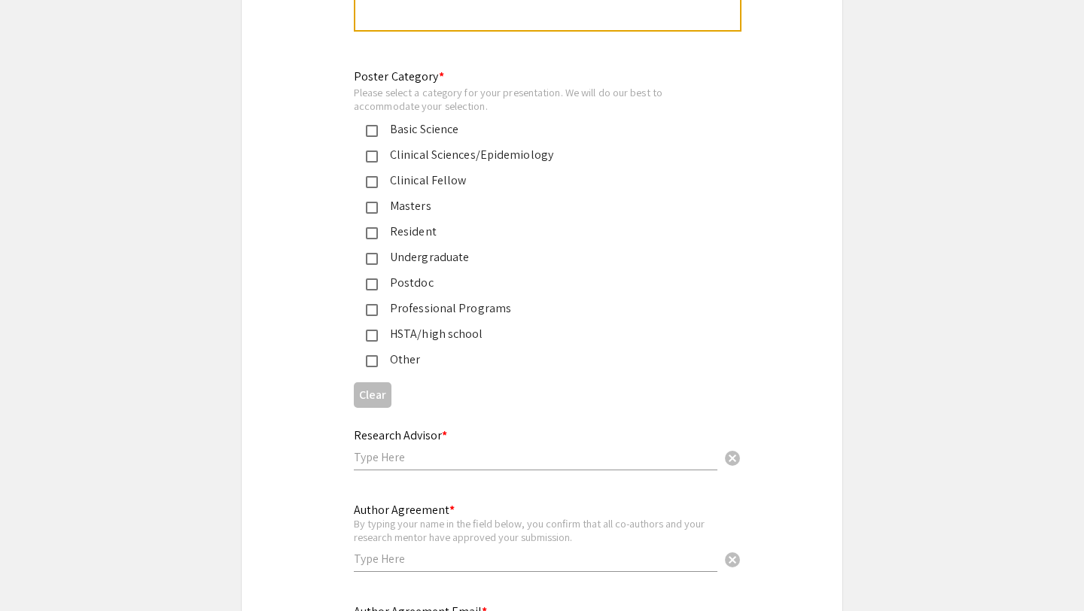
scroll to position [3697, 0]
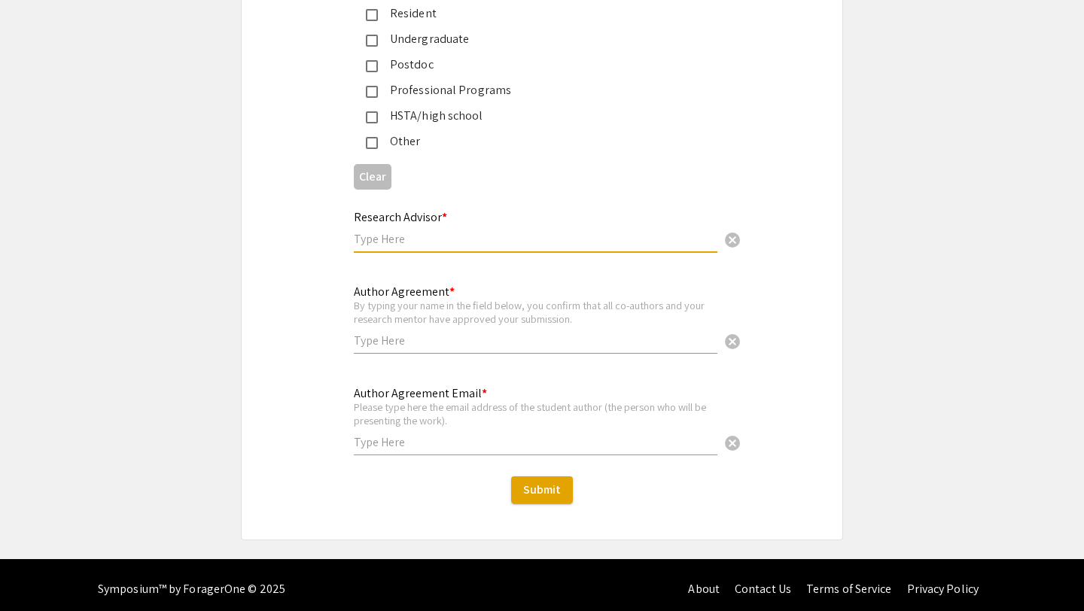
click at [431, 237] on input "text" at bounding box center [535, 239] width 363 height 16
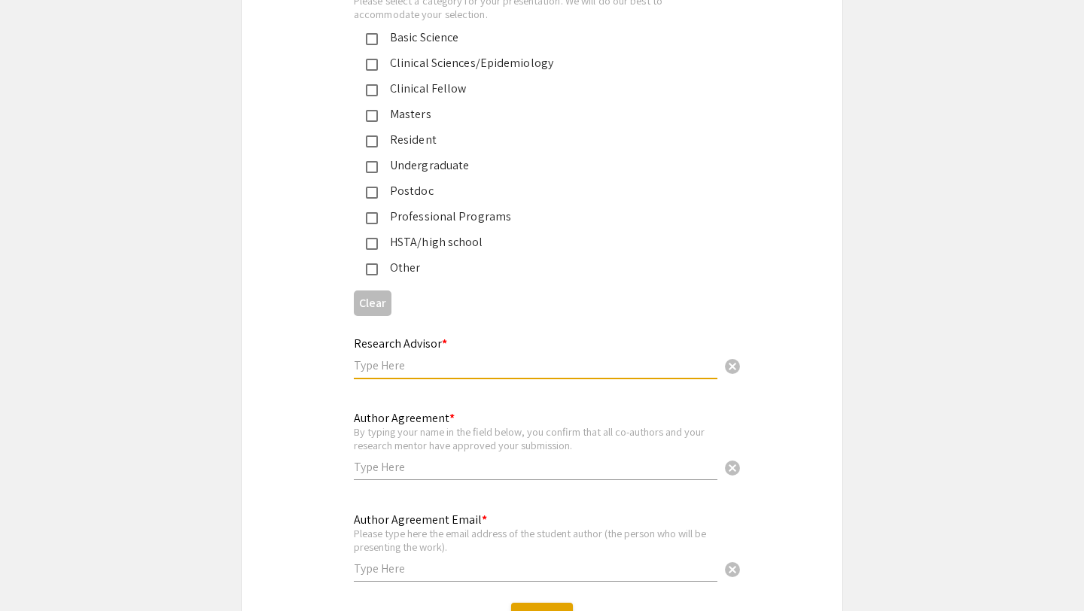
scroll to position [3594, 0]
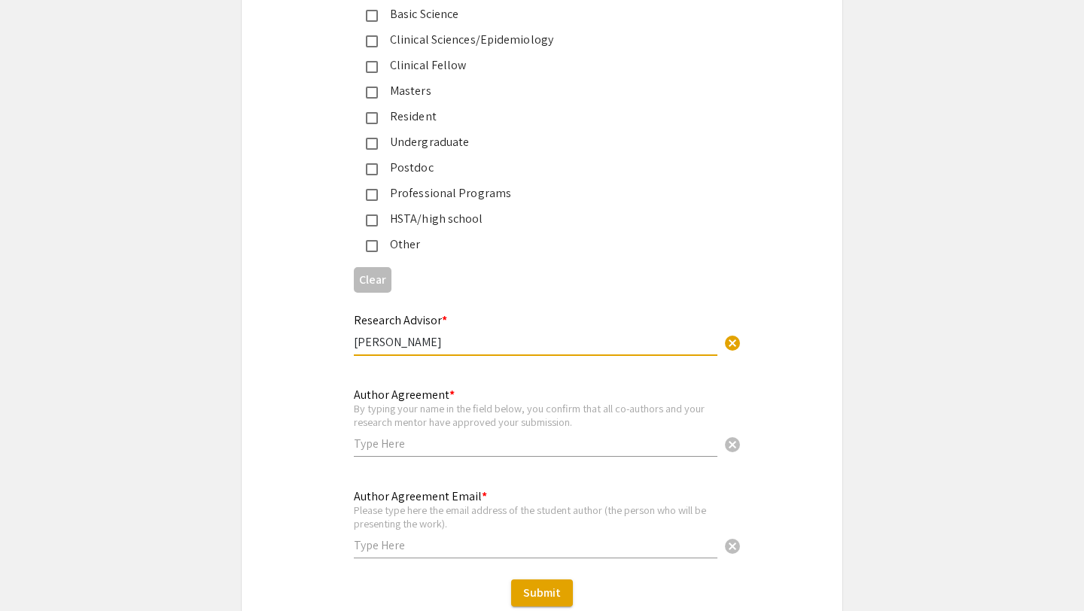
type input "[PERSON_NAME]"
click at [427, 537] on input "text" at bounding box center [535, 545] width 363 height 16
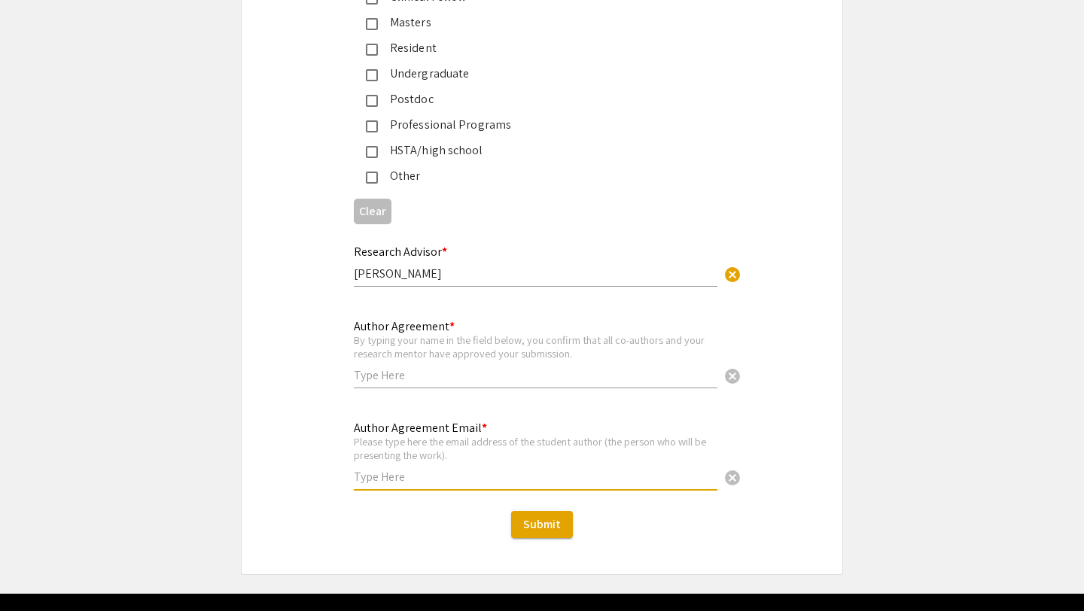
scroll to position [3681, 0]
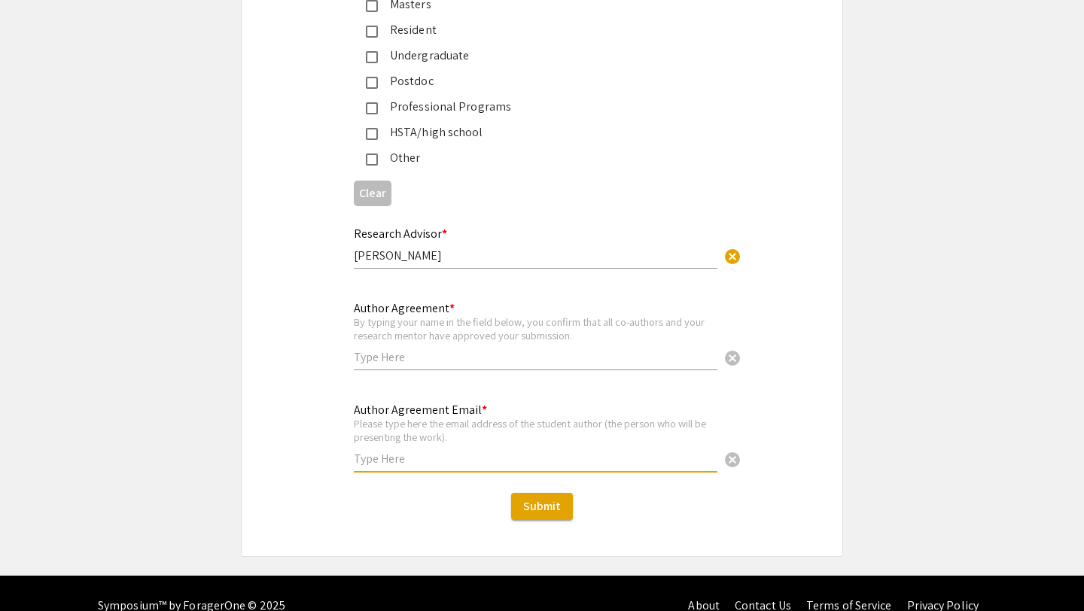
click at [444, 458] on input "text" at bounding box center [535, 459] width 363 height 16
type input "[EMAIL_ADDRESS][DOMAIN_NAME]"
type input "[PERSON_NAME]"
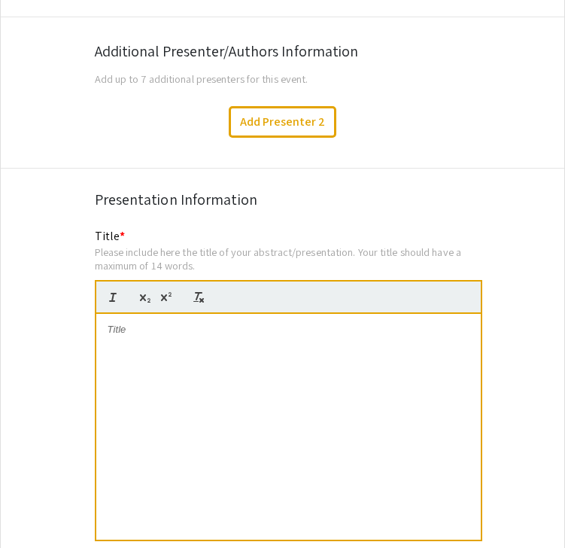
scroll to position [2708, 0]
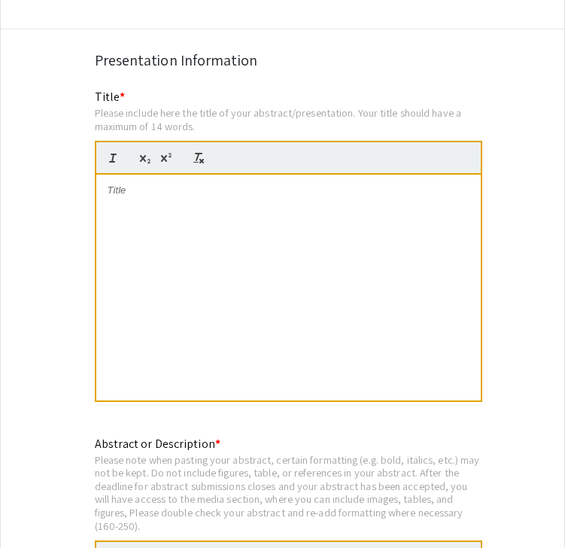
click at [178, 192] on div at bounding box center [288, 288] width 385 height 226
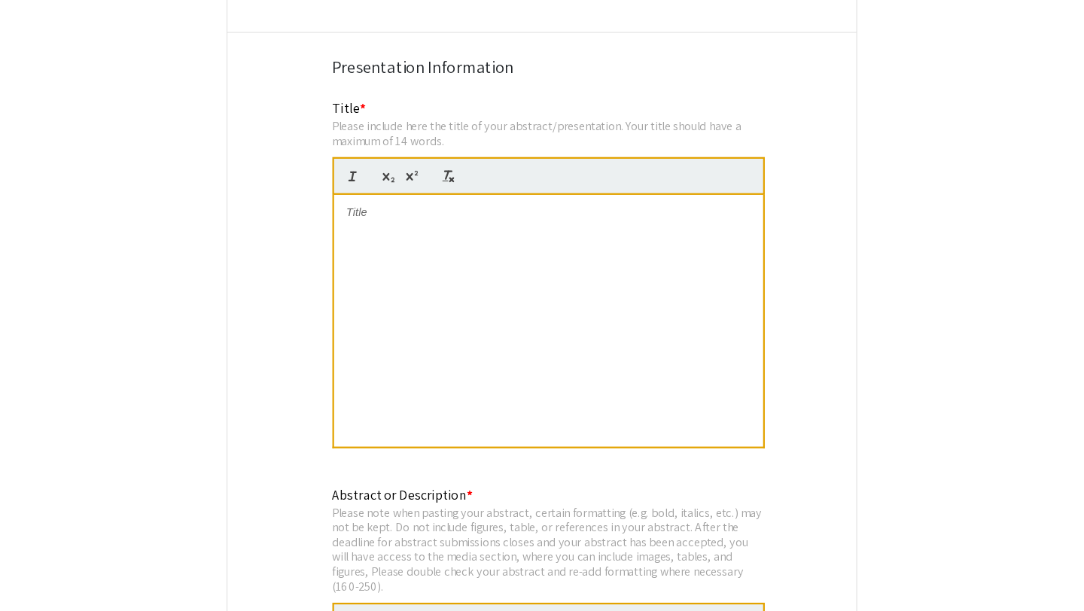
scroll to position [0, 0]
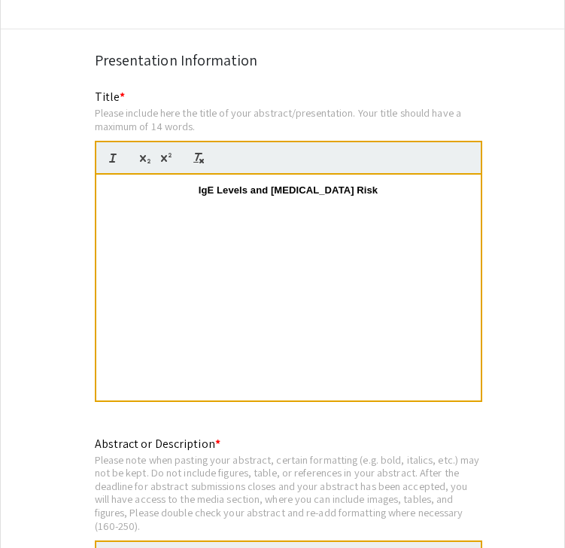
click at [213, 234] on div "IgE Levels and [MEDICAL_DATA] Risk" at bounding box center [288, 288] width 385 height 226
click at [216, 184] on strong "IgE Levels and [MEDICAL_DATA] Risk" at bounding box center [288, 189] width 179 height 11
drag, startPoint x: 378, startPoint y: 184, endPoint x: 78, endPoint y: 177, distance: 300.3
click at [251, 197] on p at bounding box center [289, 204] width 362 height 14
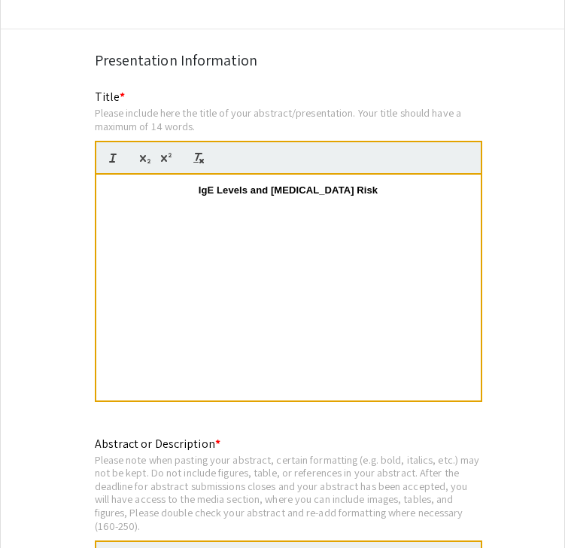
click at [200, 184] on p "IgE Levels and [MEDICAL_DATA] Risk" at bounding box center [289, 191] width 362 height 14
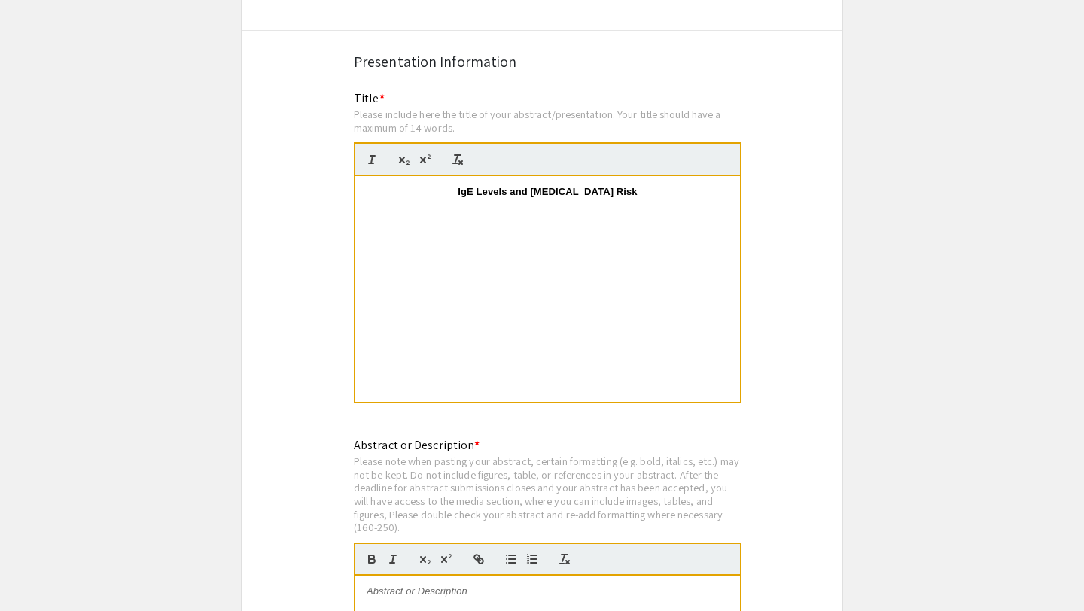
click at [497, 212] on div "IgE Levels and [MEDICAL_DATA] Risk" at bounding box center [547, 289] width 385 height 226
drag, startPoint x: 616, startPoint y: 226, endPoint x: 354, endPoint y: 154, distance: 270.7
click at [354, 154] on quill-editor "IgE Levels and [MEDICAL_DATA] Risk" at bounding box center [548, 272] width 388 height 261
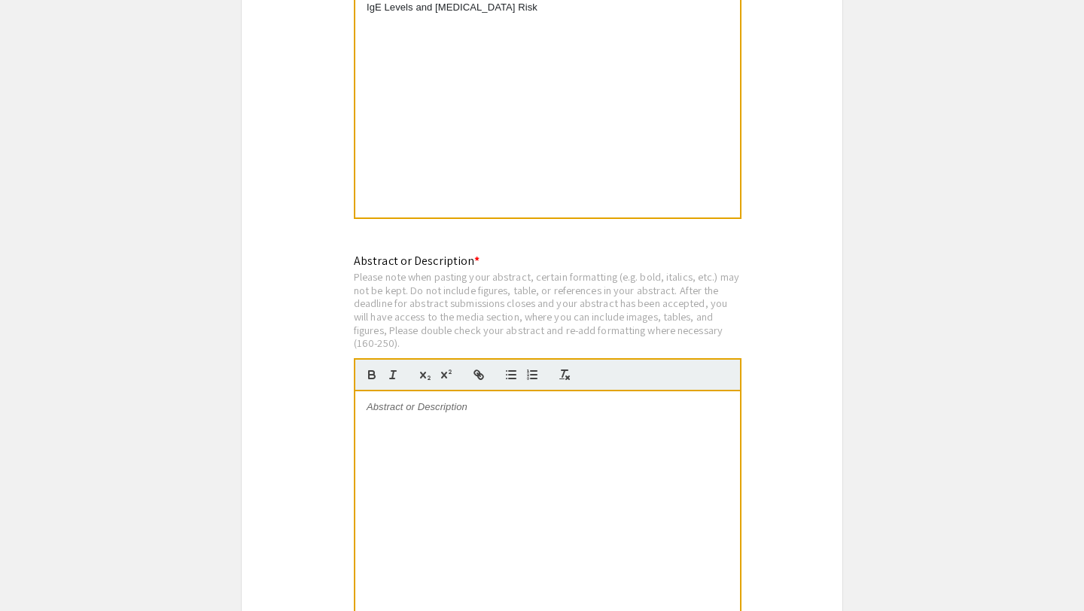
scroll to position [2930, 0]
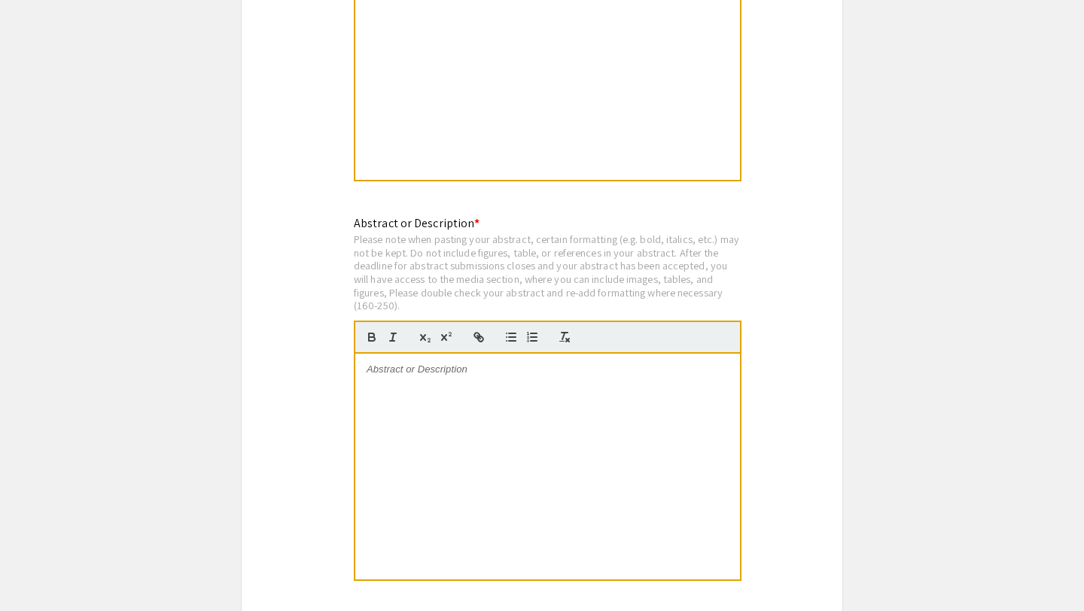
click at [497, 363] on p at bounding box center [547, 370] width 362 height 14
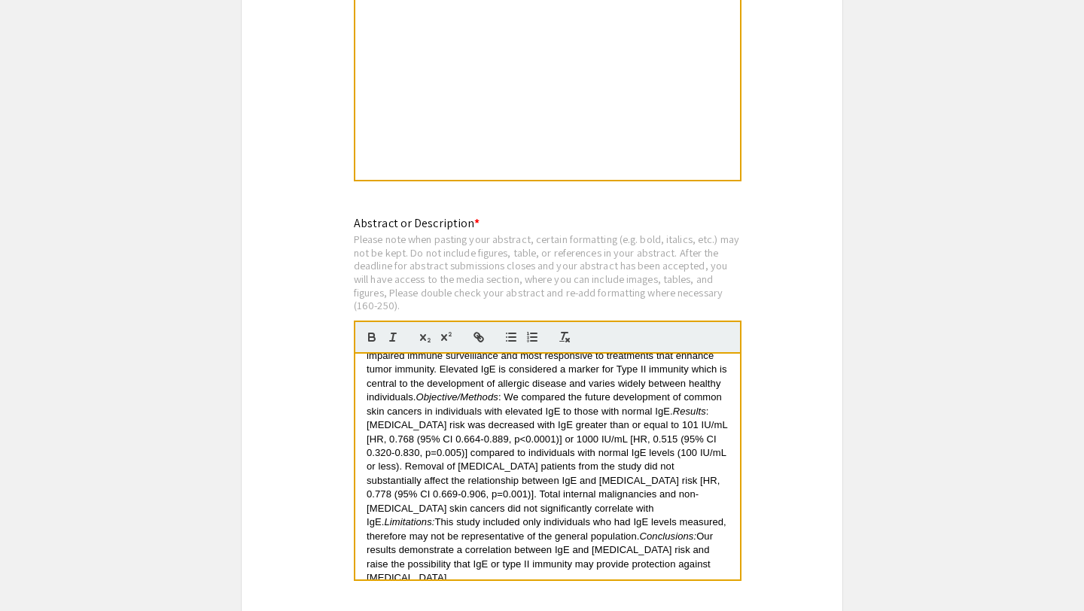
scroll to position [0, 0]
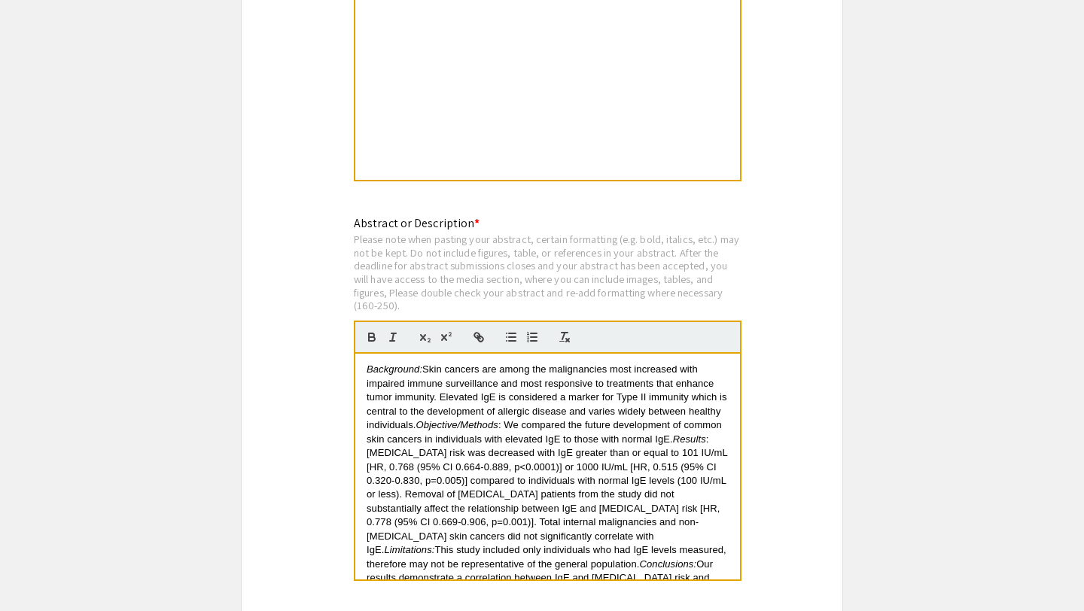
click at [564, 281] on div "Please note when pasting your abstract, certain formatting (e.g. bold, italics,…" at bounding box center [548, 273] width 388 height 80
click at [551, 419] on span ": We compared the future development of common skin cancers in individuals with…" at bounding box center [545, 431] width 358 height 25
drag, startPoint x: 426, startPoint y: 360, endPoint x: 362, endPoint y: 360, distance: 64.0
click at [362, 360] on div "Background: Skin cancers are among the malignancies most increased with impaire…" at bounding box center [547, 467] width 385 height 226
drag, startPoint x: 453, startPoint y: 416, endPoint x: 374, endPoint y: 415, distance: 79.0
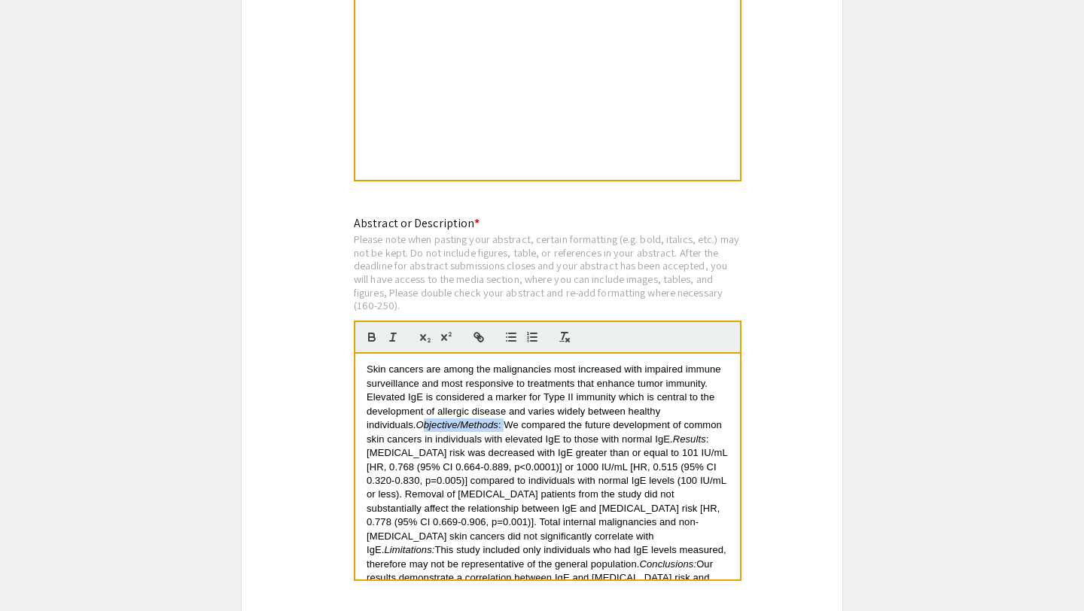
click at [372, 415] on p "Skin cancers are among the malignancies most increased with impaired immune sur…" at bounding box center [547, 488] width 362 height 250
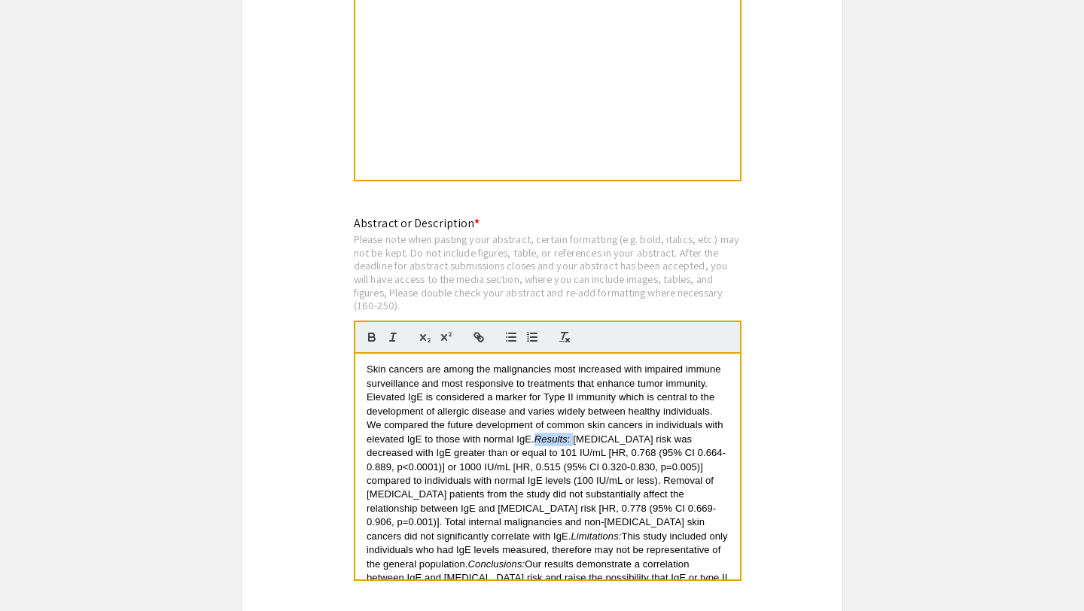
drag, startPoint x: 537, startPoint y: 431, endPoint x: 576, endPoint y: 431, distance: 39.9
click at [577, 431] on p "Skin cancers are among the malignancies most increased with impaired immune sur…" at bounding box center [547, 481] width 362 height 236
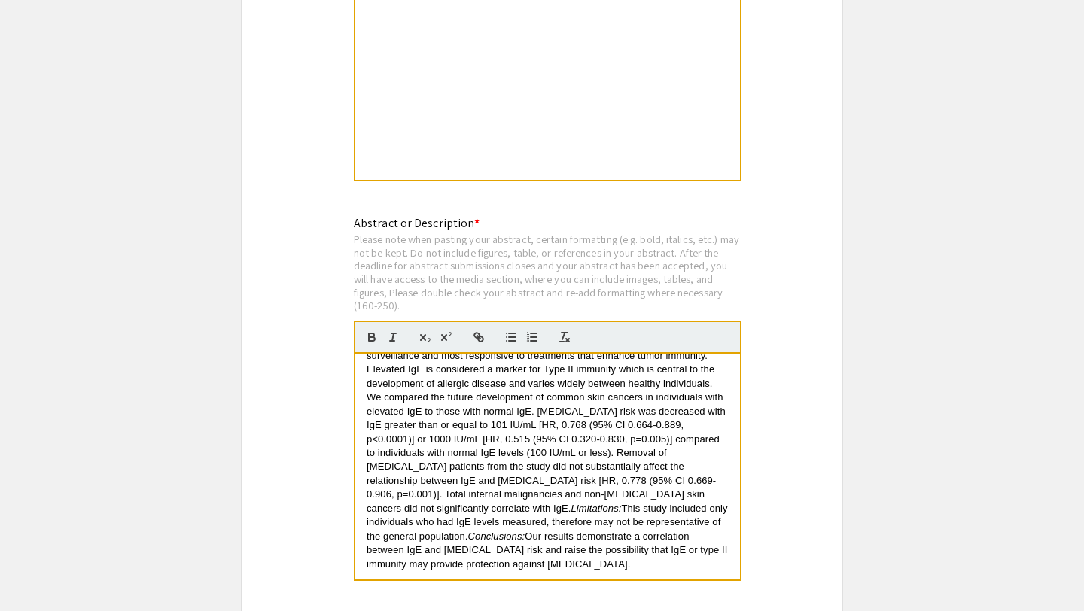
drag, startPoint x: 555, startPoint y: 297, endPoint x: 567, endPoint y: 300, distance: 13.0
click at [567, 300] on div "Please note when pasting your abstract, certain formatting (e.g. bold, italics,…" at bounding box center [548, 273] width 388 height 80
drag, startPoint x: 567, startPoint y: 300, endPoint x: 576, endPoint y: 310, distance: 13.9
click at [576, 306] on div "Abstract or Description * Please note when pasting your abstract, certain forma…" at bounding box center [548, 406] width 388 height 385
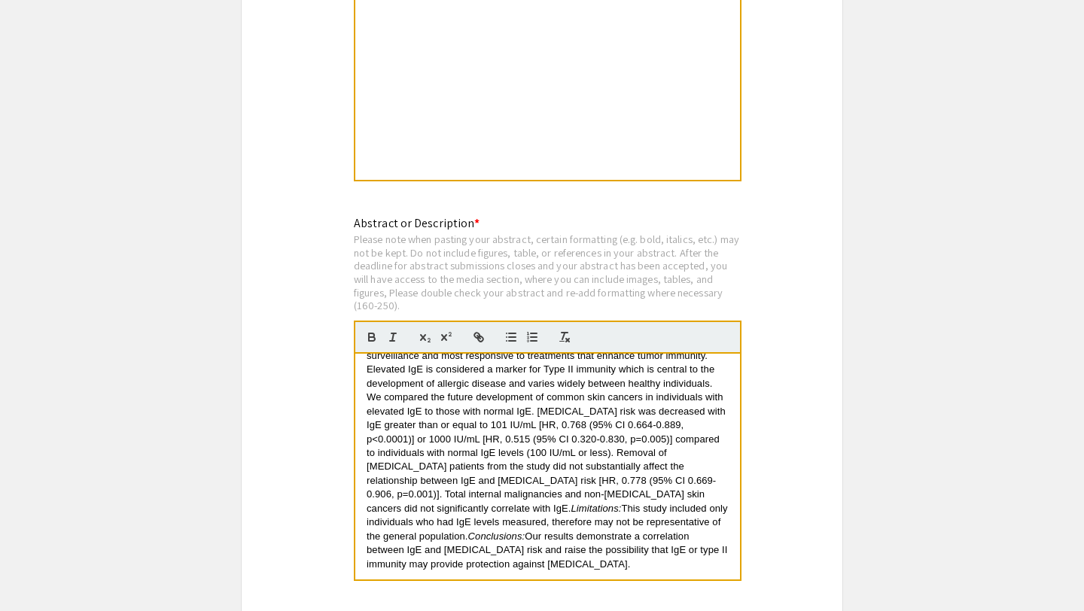
drag, startPoint x: 574, startPoint y: 300, endPoint x: 585, endPoint y: 293, distance: 13.6
click at [585, 293] on div "Please note when pasting your abstract, certain formatting (e.g. bold, italics,…" at bounding box center [548, 273] width 388 height 80
click at [530, 440] on span "Skin cancers are among the malignancies most increased with impaired immune sur…" at bounding box center [547, 425] width 362 height 178
drag, startPoint x: 441, startPoint y: 497, endPoint x: 388, endPoint y: 500, distance: 52.8
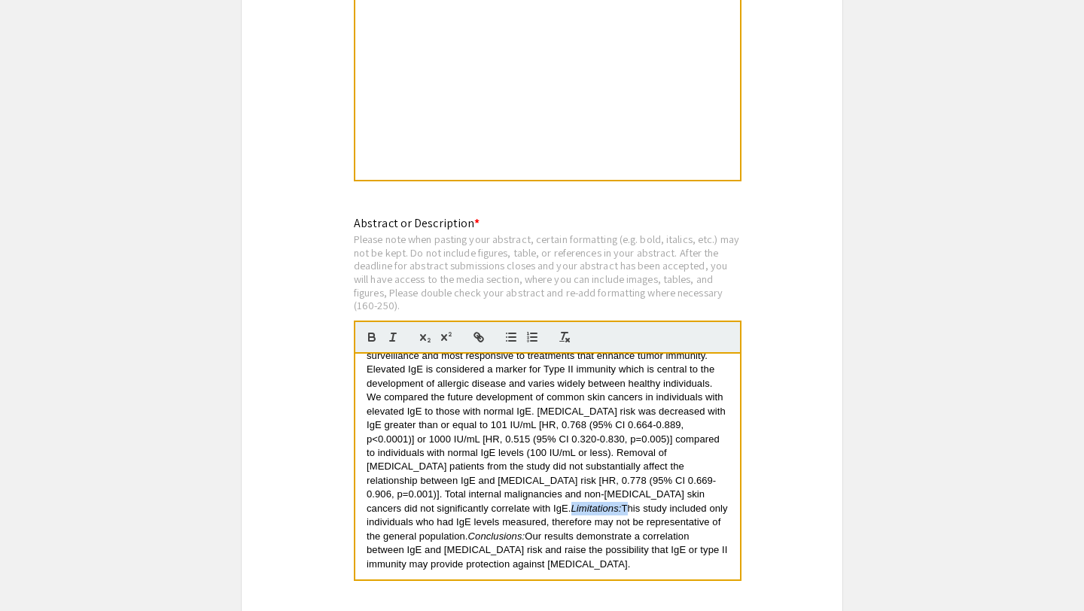
click at [387, 500] on p "Skin cancers are among the malignancies most increased with impaired immune sur…" at bounding box center [547, 453] width 362 height 236
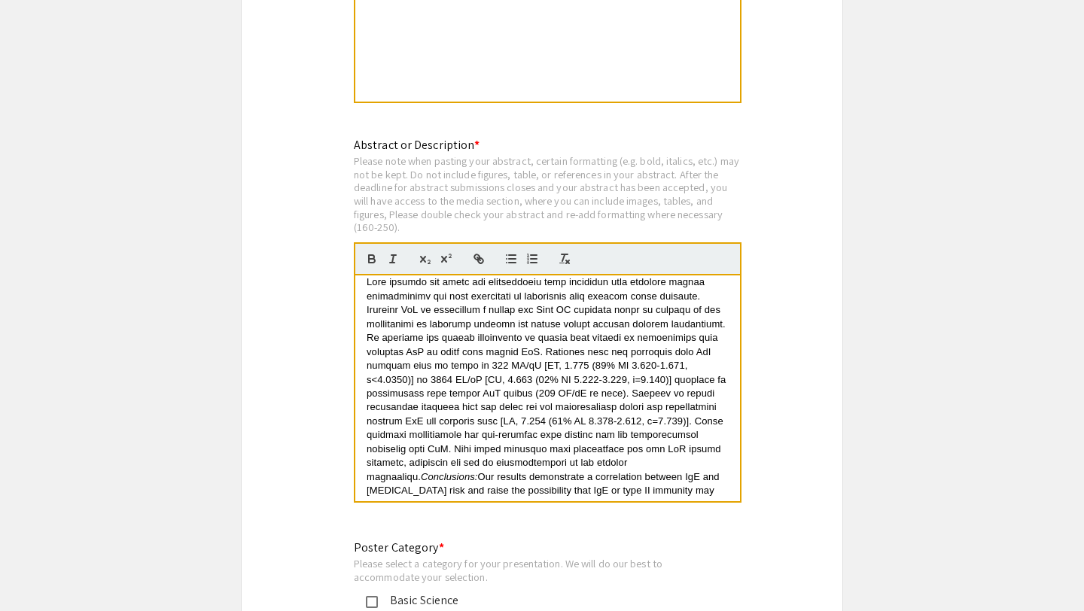
scroll to position [14, 0]
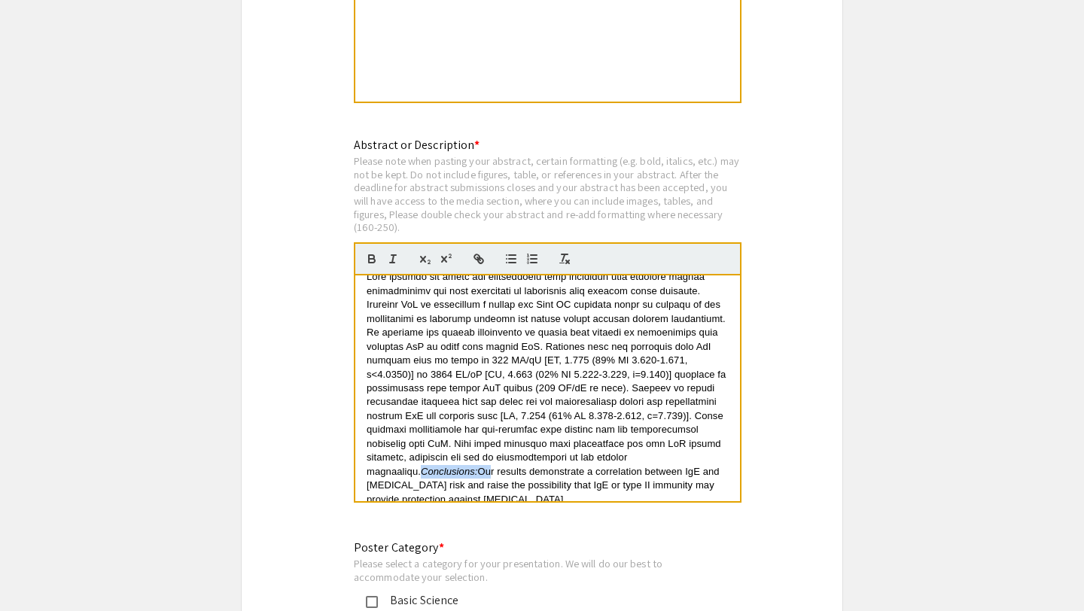
drag, startPoint x: 603, startPoint y: 446, endPoint x: 664, endPoint y: 449, distance: 61.8
click at [664, 449] on p "Conclusions: Our results demonstrate a correlation between IgE and [MEDICAL_DAT…" at bounding box center [547, 388] width 362 height 236
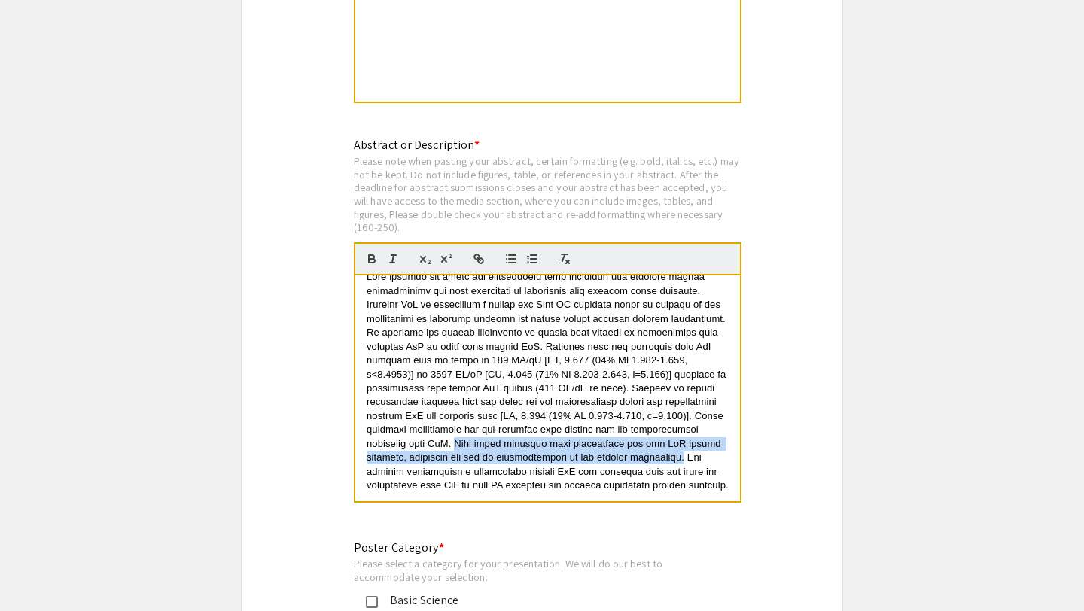
drag, startPoint x: 387, startPoint y: 431, endPoint x: 597, endPoint y: 451, distance: 210.9
click at [597, 452] on span at bounding box center [547, 381] width 362 height 220
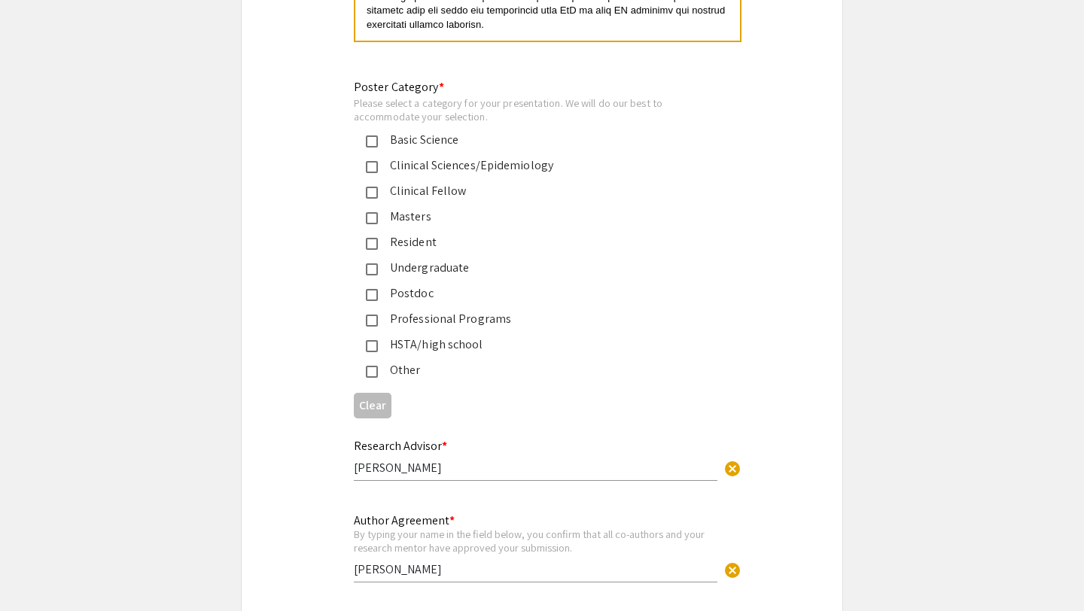
scroll to position [3474, 0]
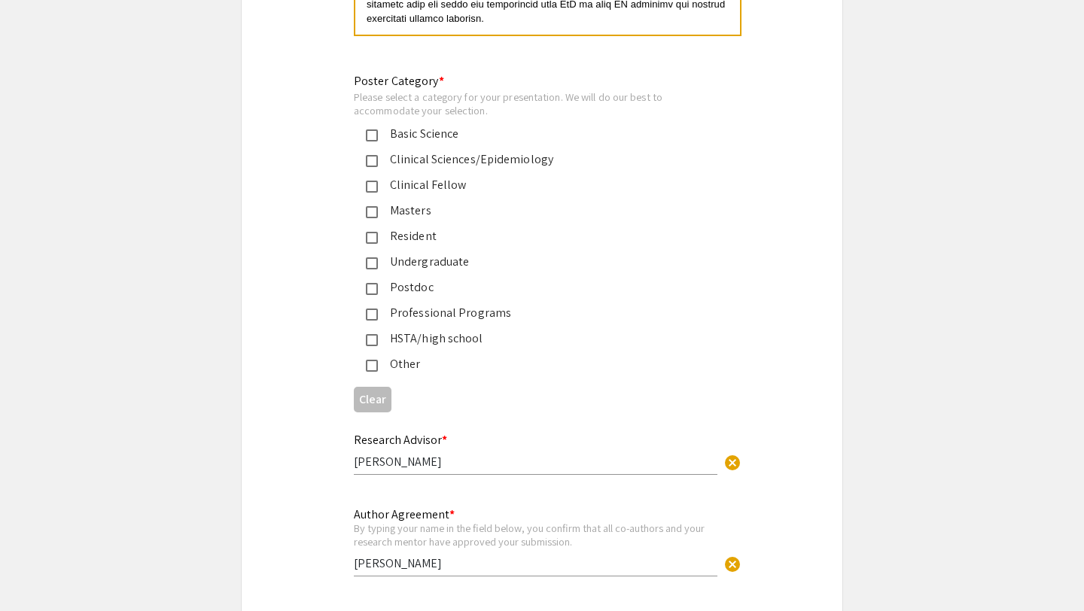
click at [431, 98] on div "Please select a category for your presentation. We will do our best to accommod…" at bounding box center [530, 103] width 352 height 26
click at [372, 309] on mat-pseudo-checkbox at bounding box center [372, 315] width 12 height 12
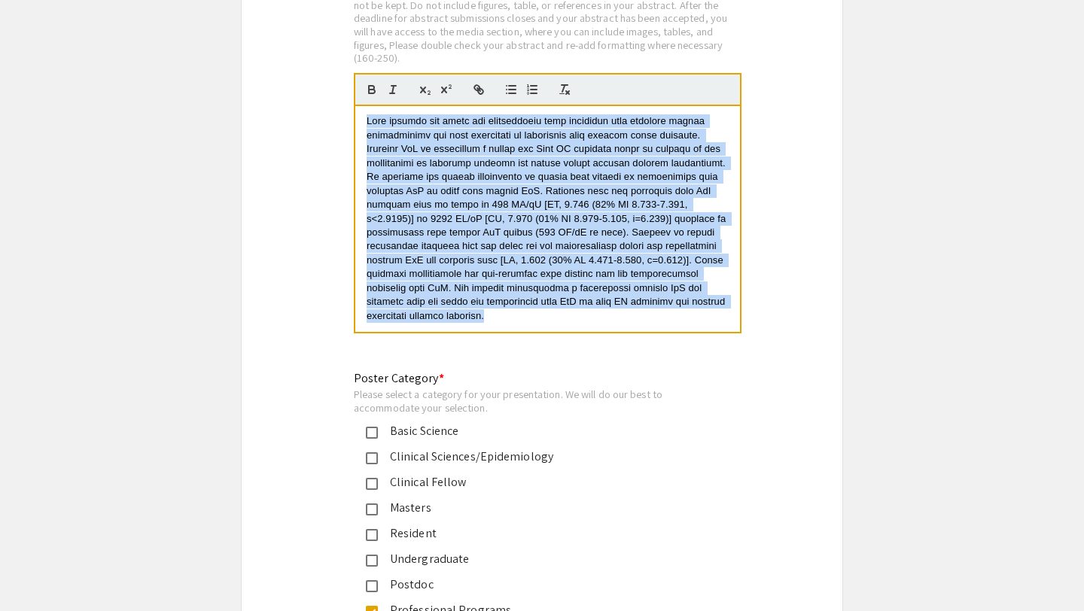
scroll to position [0, 0]
drag, startPoint x: 506, startPoint y: 315, endPoint x: 459, endPoint y: 126, distance: 194.6
click at [459, 126] on div at bounding box center [547, 219] width 385 height 226
click at [459, 126] on span at bounding box center [547, 218] width 362 height 205
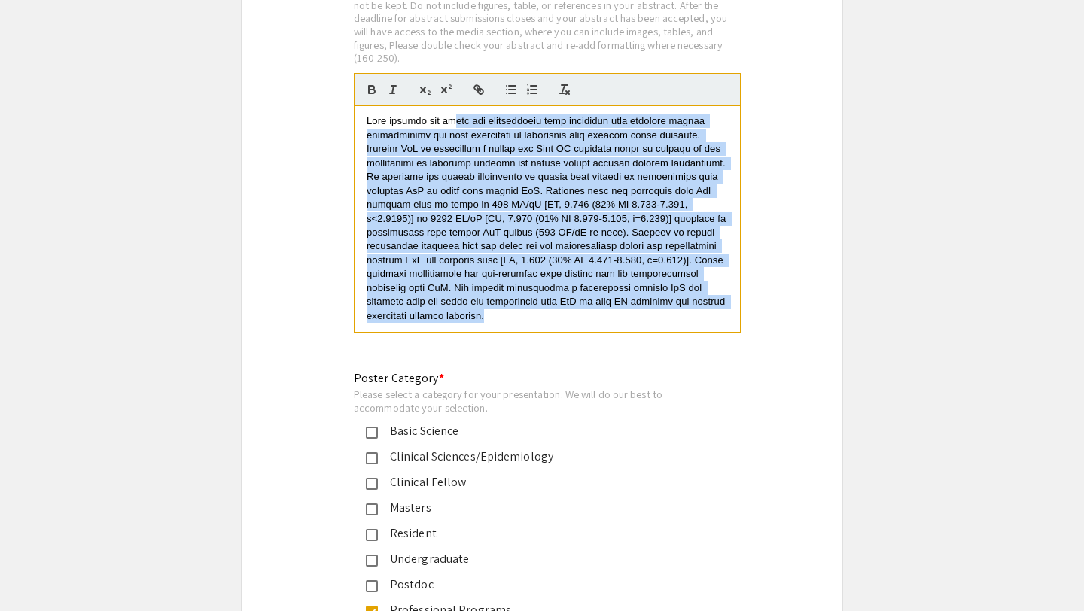
drag, startPoint x: 459, startPoint y: 113, endPoint x: 514, endPoint y: 315, distance: 209.8
click at [514, 315] on div at bounding box center [547, 219] width 385 height 226
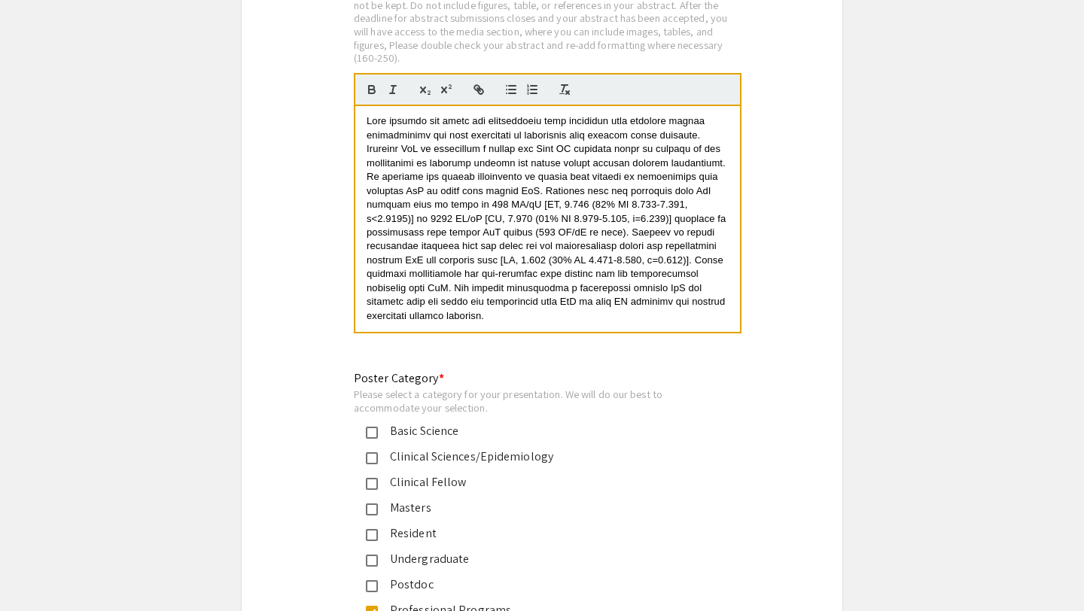
drag, startPoint x: 514, startPoint y: 313, endPoint x: 540, endPoint y: 306, distance: 27.2
click at [540, 306] on p at bounding box center [547, 218] width 362 height 208
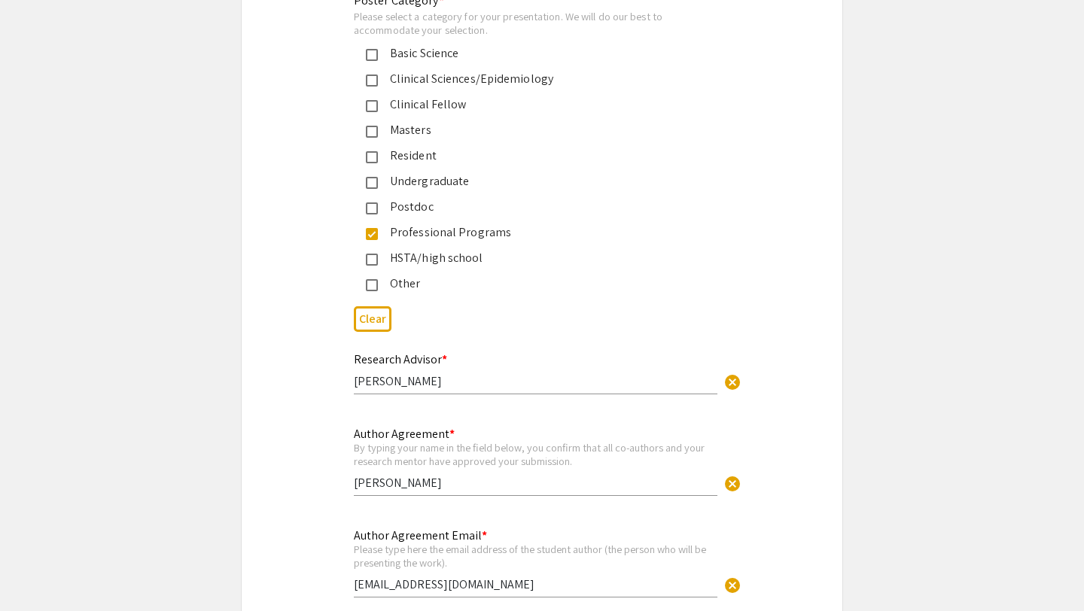
scroll to position [3697, 0]
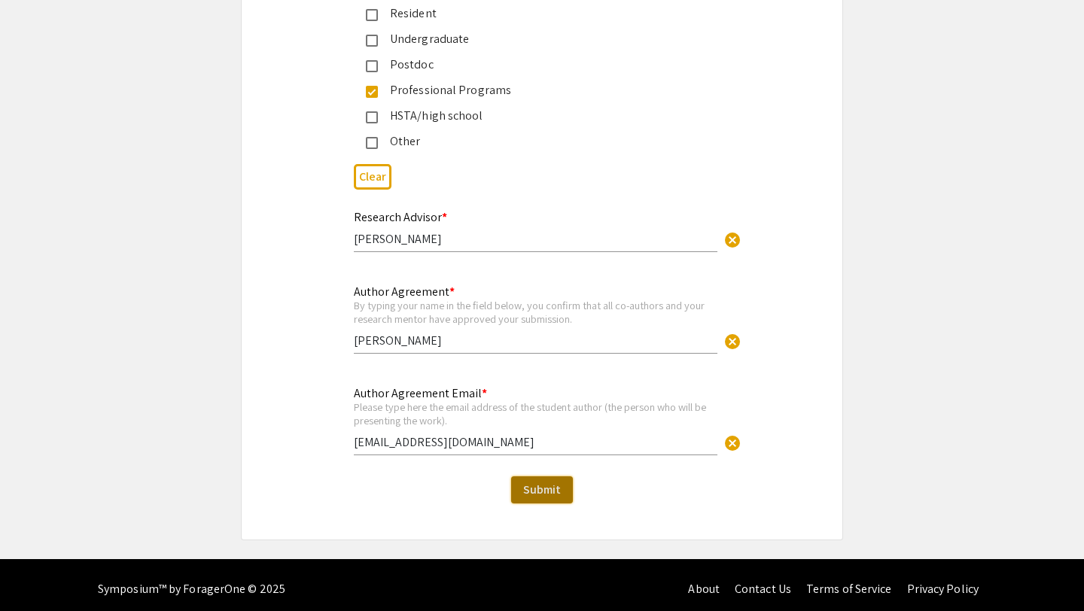
click at [541, 487] on span "Submit" at bounding box center [542, 490] width 38 height 16
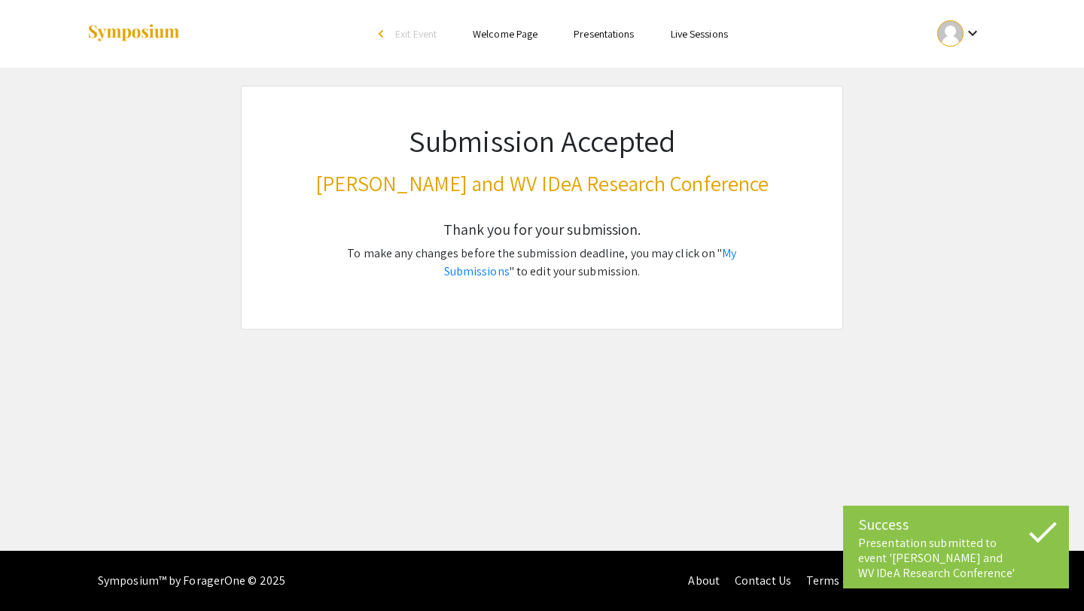
scroll to position [0, 0]
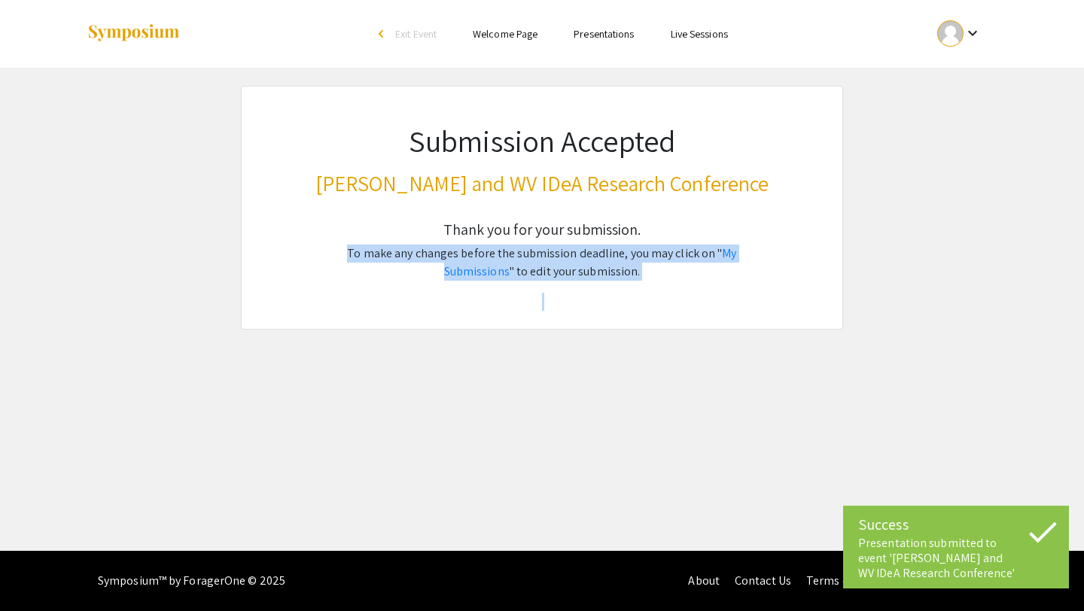
drag, startPoint x: 593, startPoint y: 300, endPoint x: 602, endPoint y: 324, distance: 25.0
click at [602, 324] on div "Thank you for your submission. To make any changes before the submission deadli…" at bounding box center [542, 265] width 455 height 126
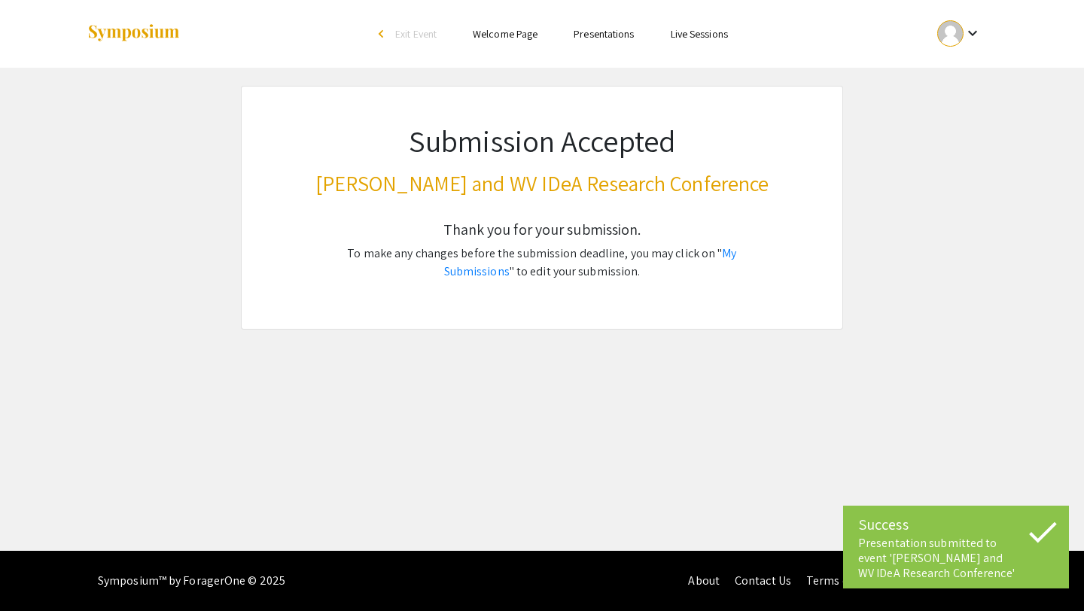
click at [929, 415] on div "Skip navigation arrow_back_ios Exit Event Welcome Page Presentations Live Sessi…" at bounding box center [542, 275] width 1084 height 551
